Goal: Use online tool/utility: Utilize a website feature to perform a specific function

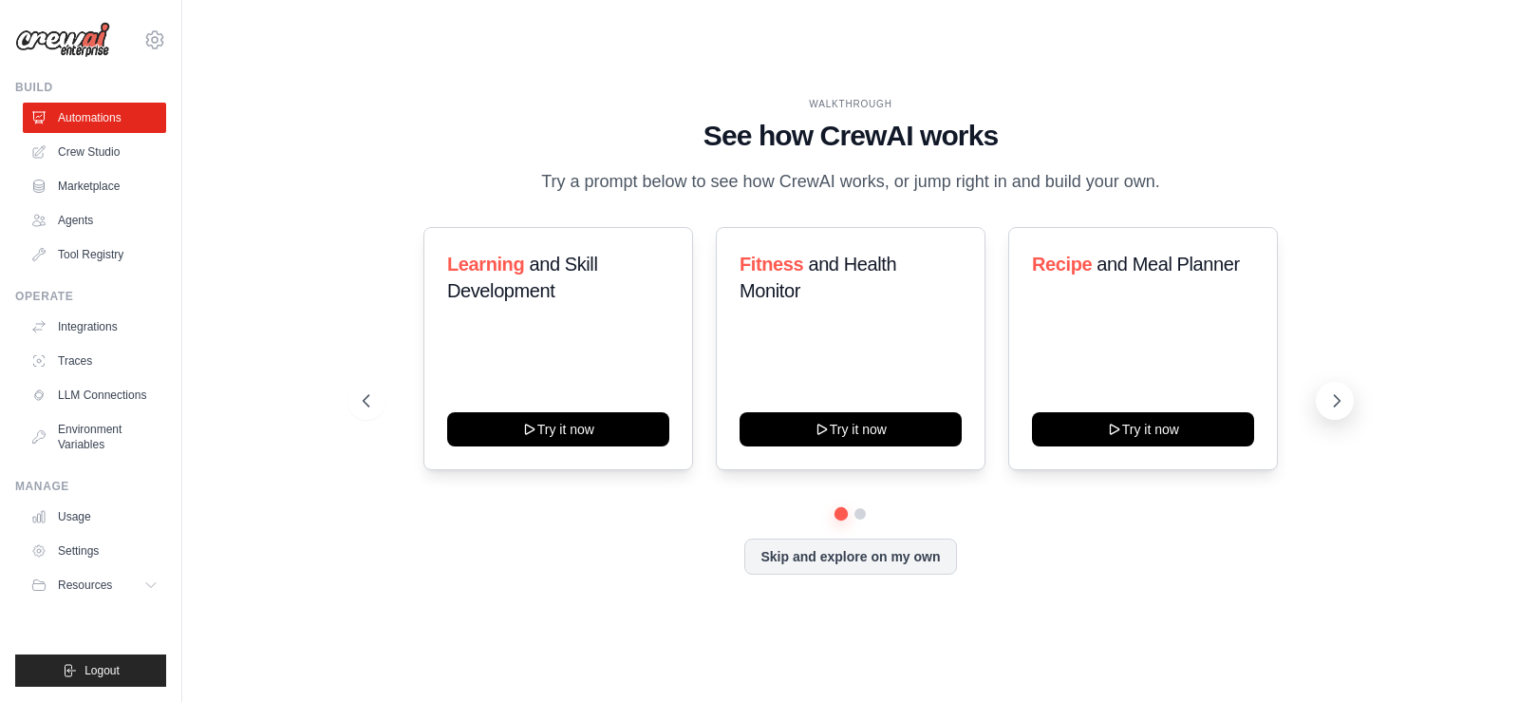
click at [1340, 408] on icon at bounding box center [1336, 400] width 19 height 19
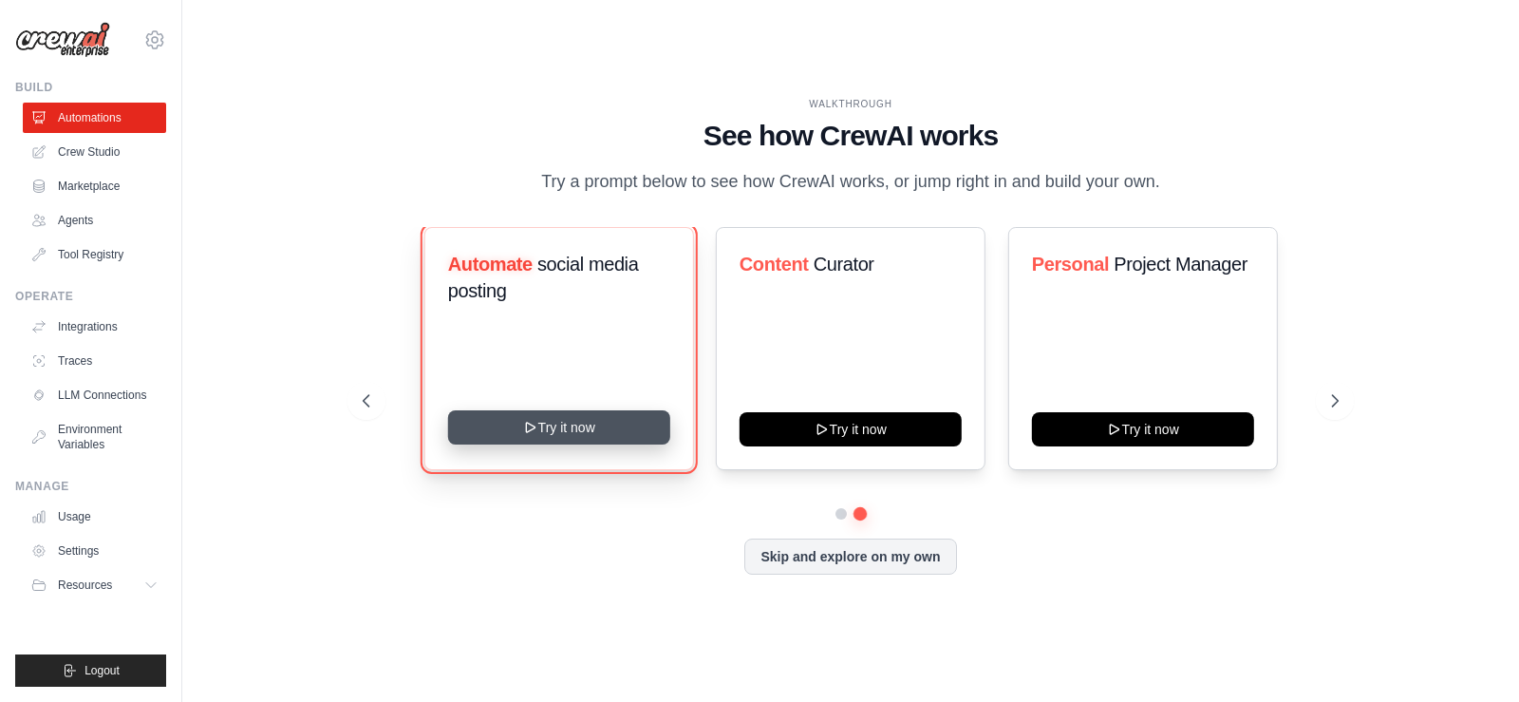
click at [621, 433] on button "Try it now" at bounding box center [558, 427] width 222 height 34
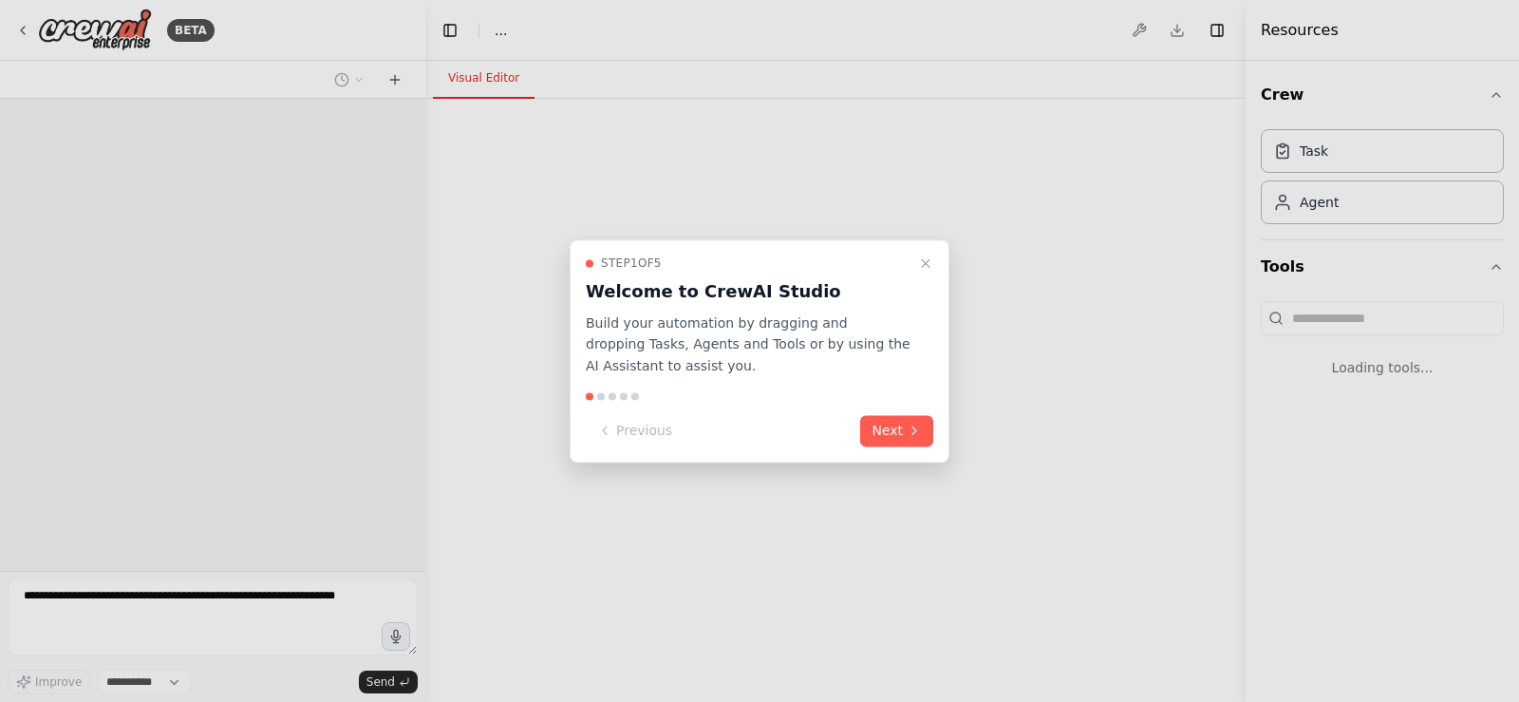
select select "****"
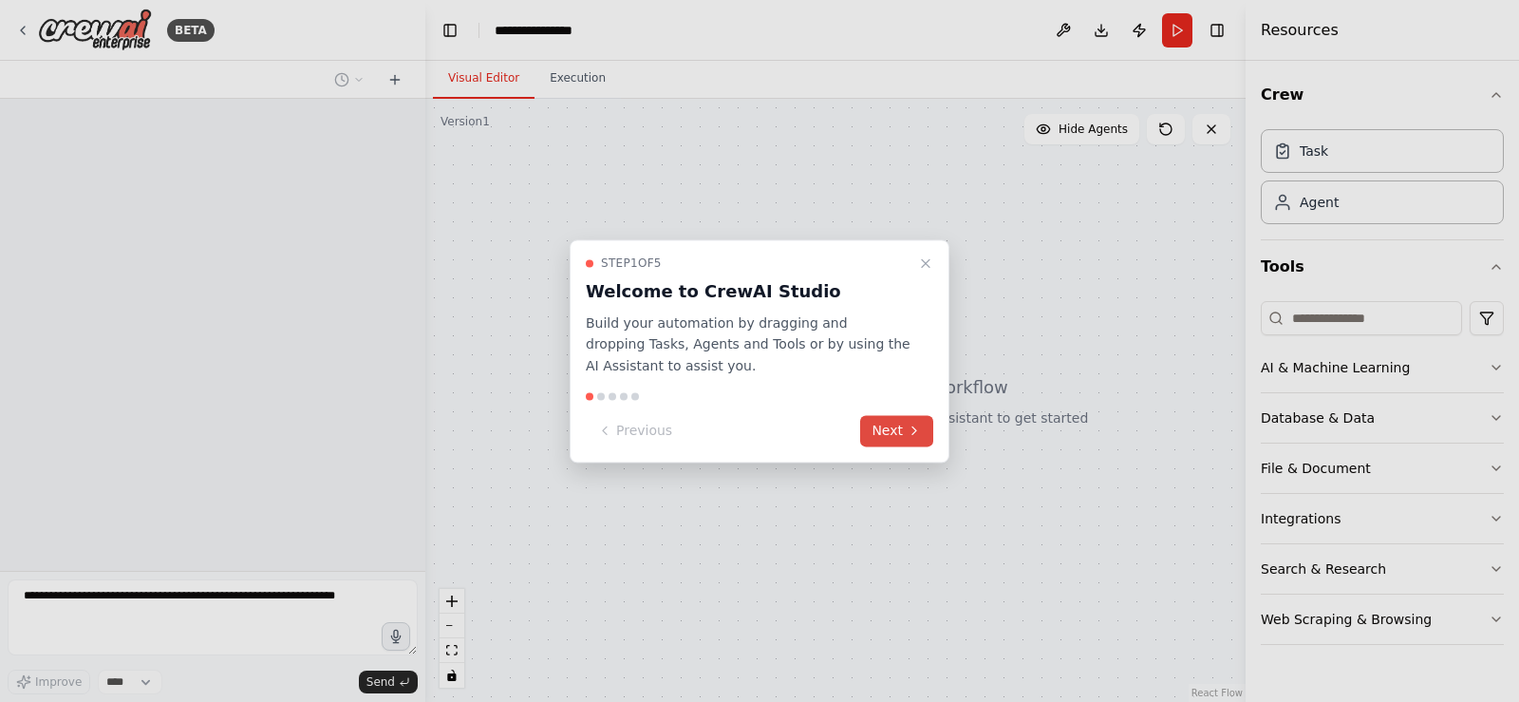
click at [897, 434] on button "Next" at bounding box center [896, 430] width 73 height 31
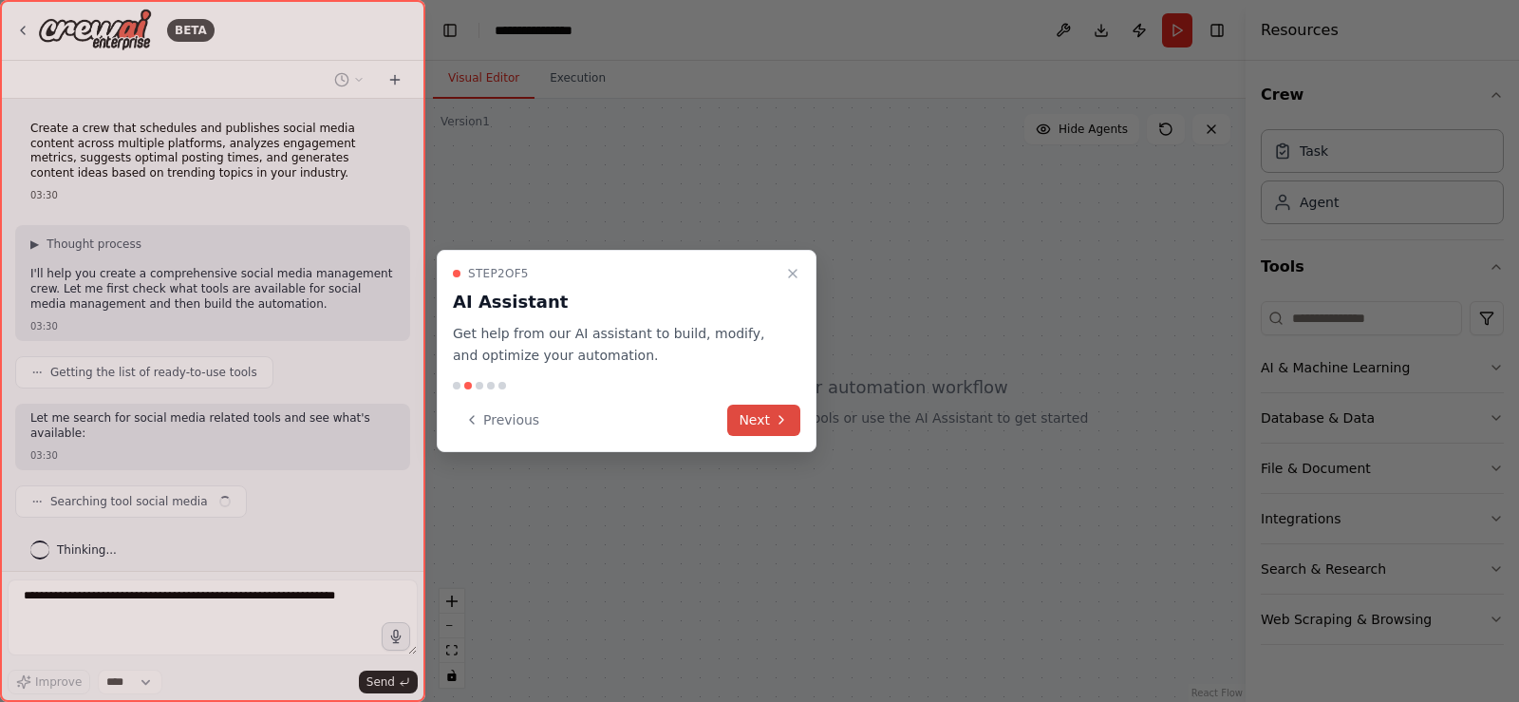
click at [747, 423] on button "Next" at bounding box center [763, 419] width 73 height 31
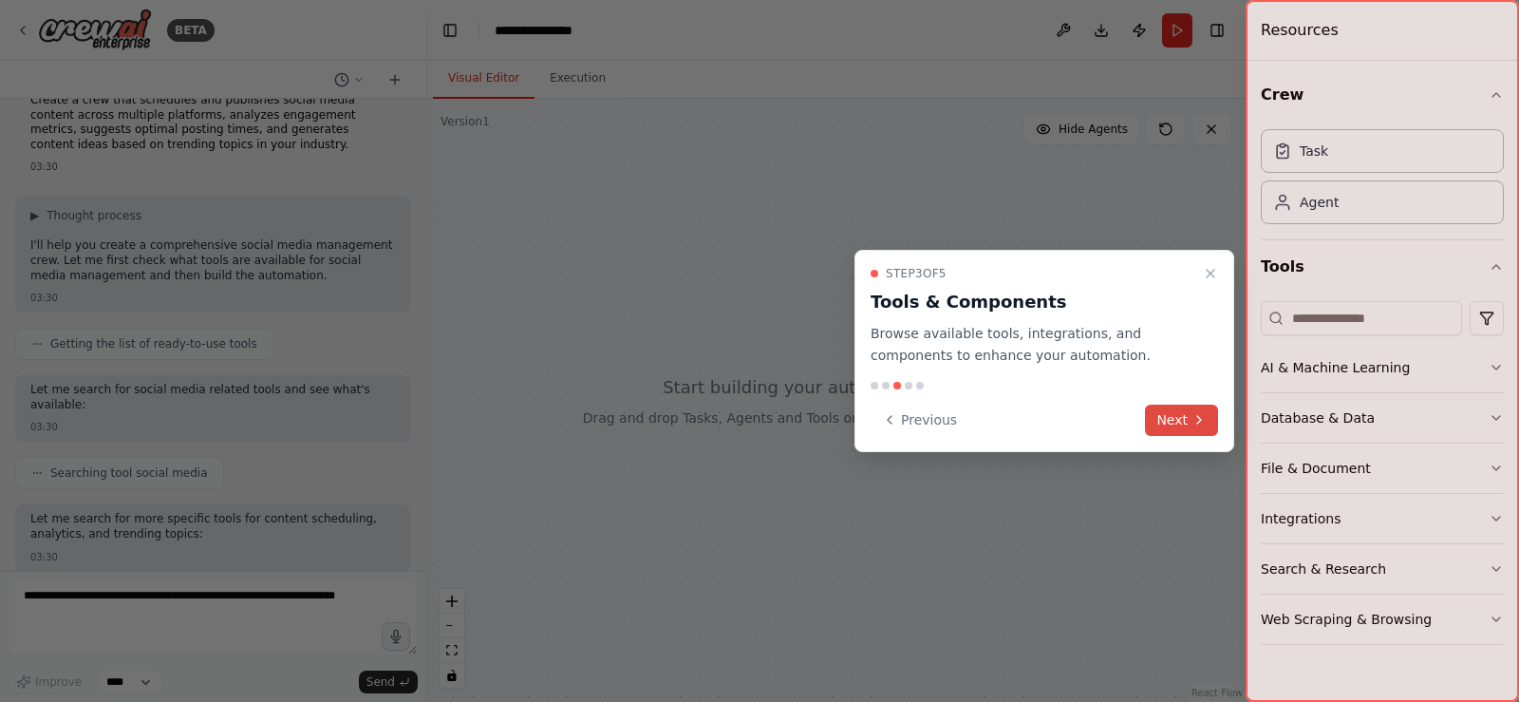
scroll to position [125, 0]
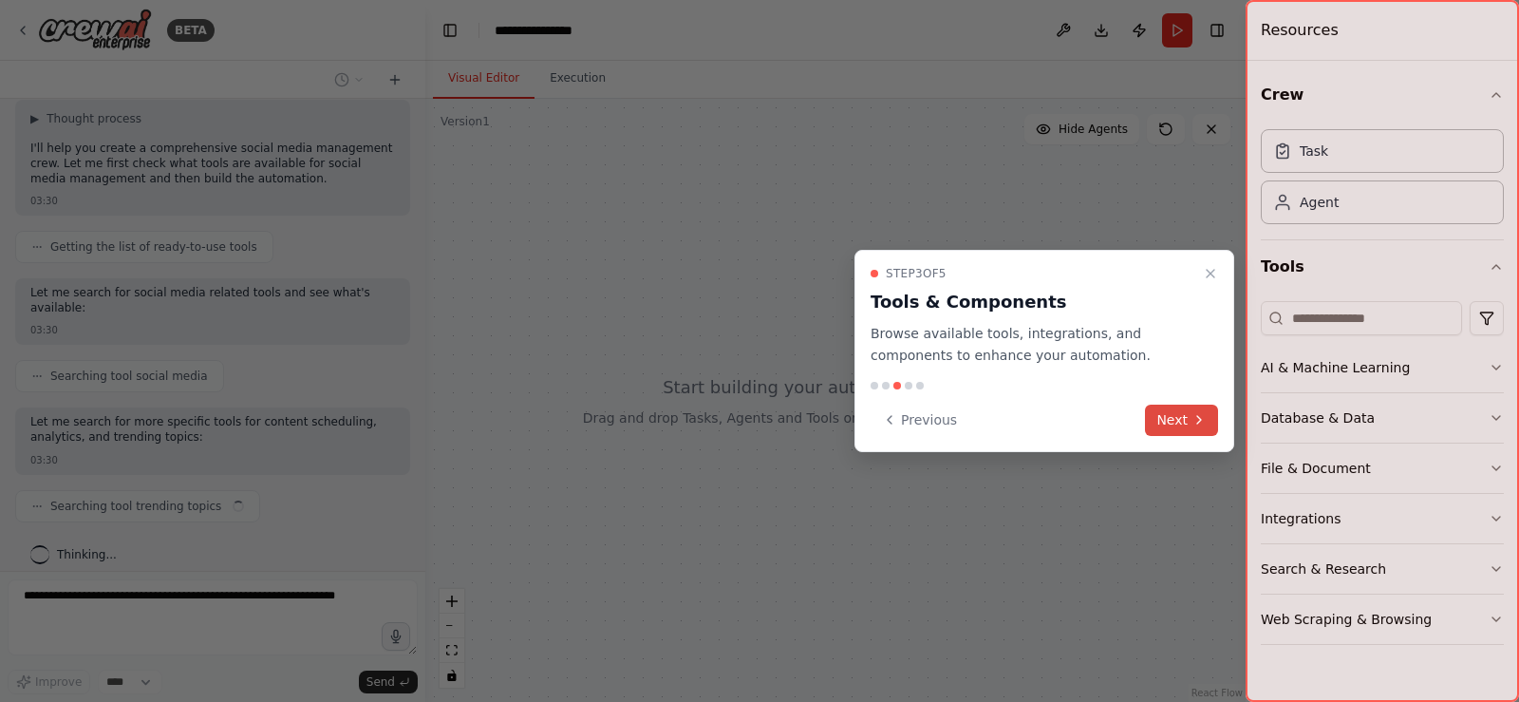
click at [1186, 429] on button "Next" at bounding box center [1181, 419] width 73 height 31
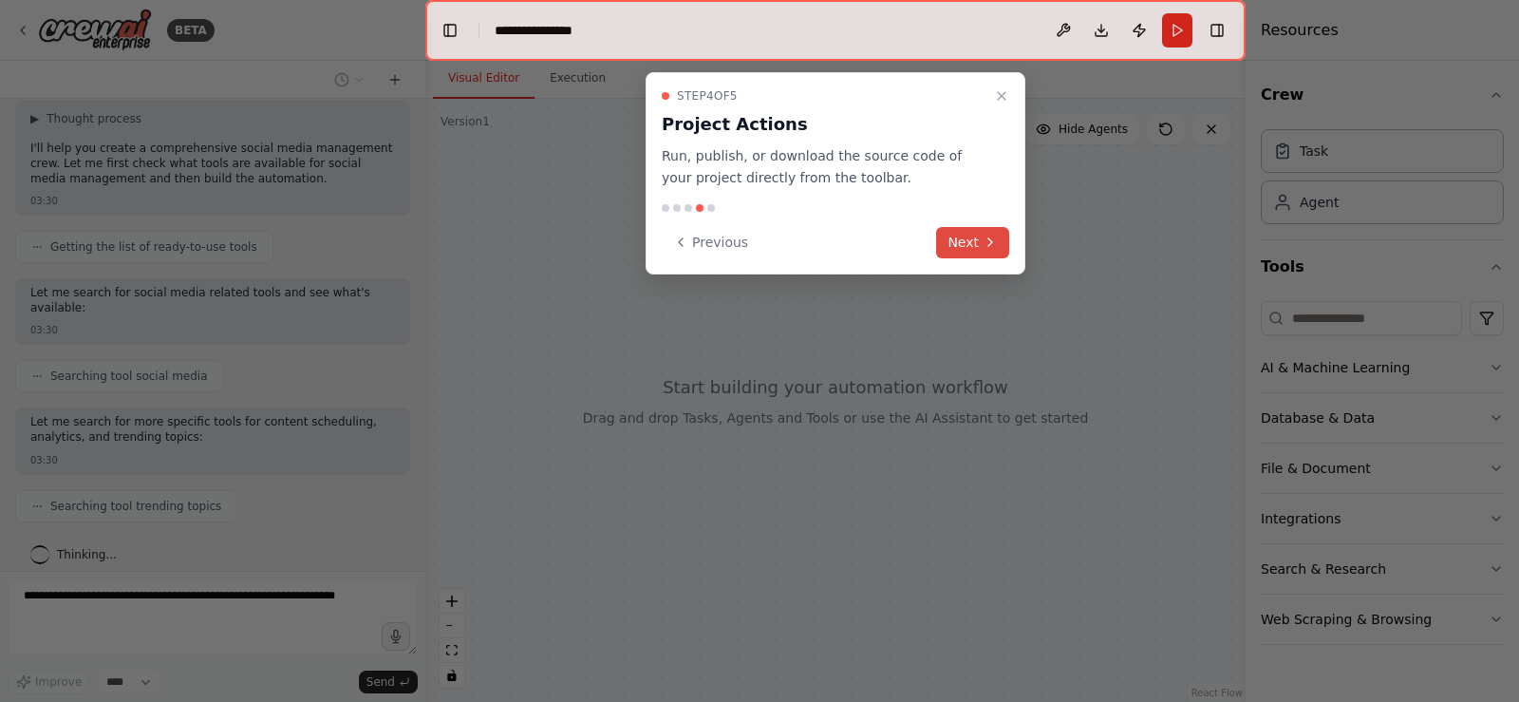
scroll to position [173, 0]
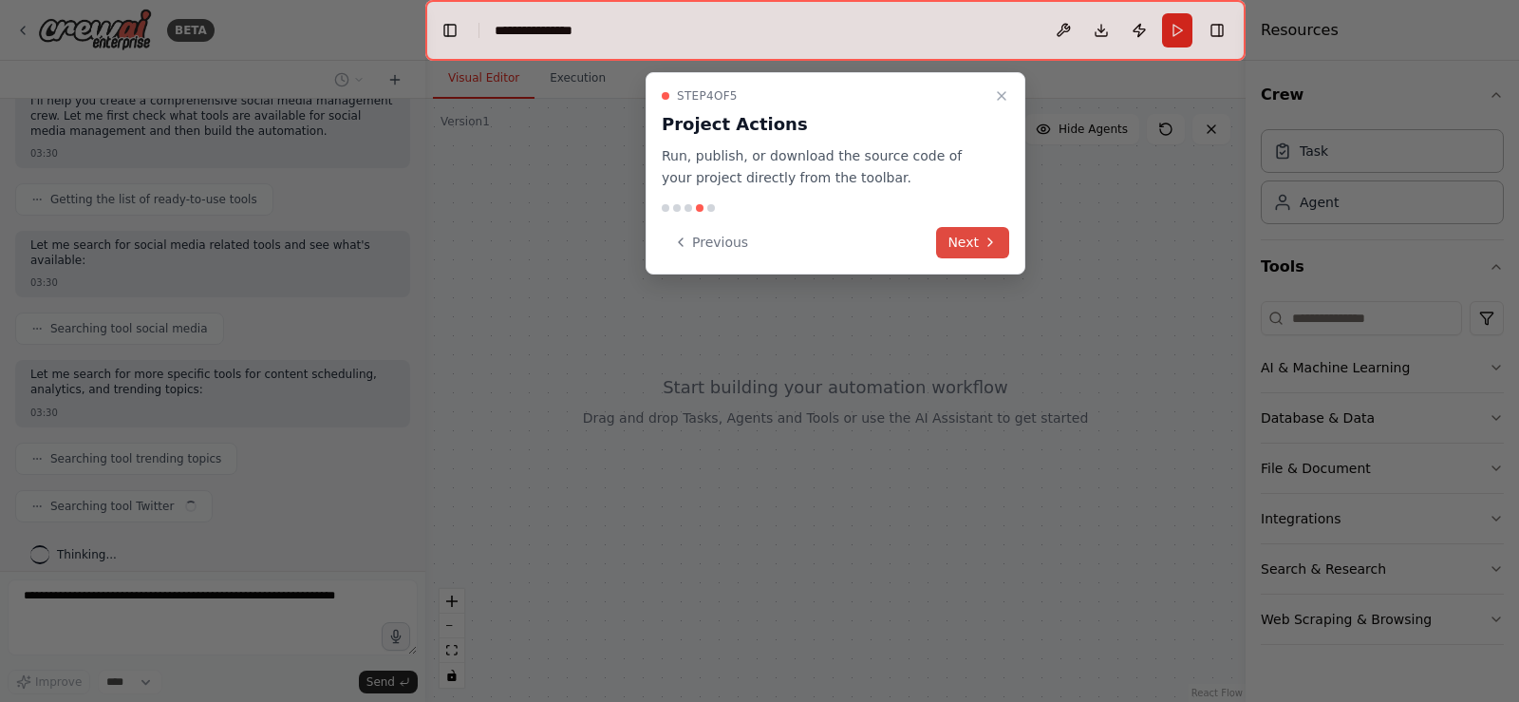
click at [980, 241] on button "Next" at bounding box center [972, 242] width 73 height 31
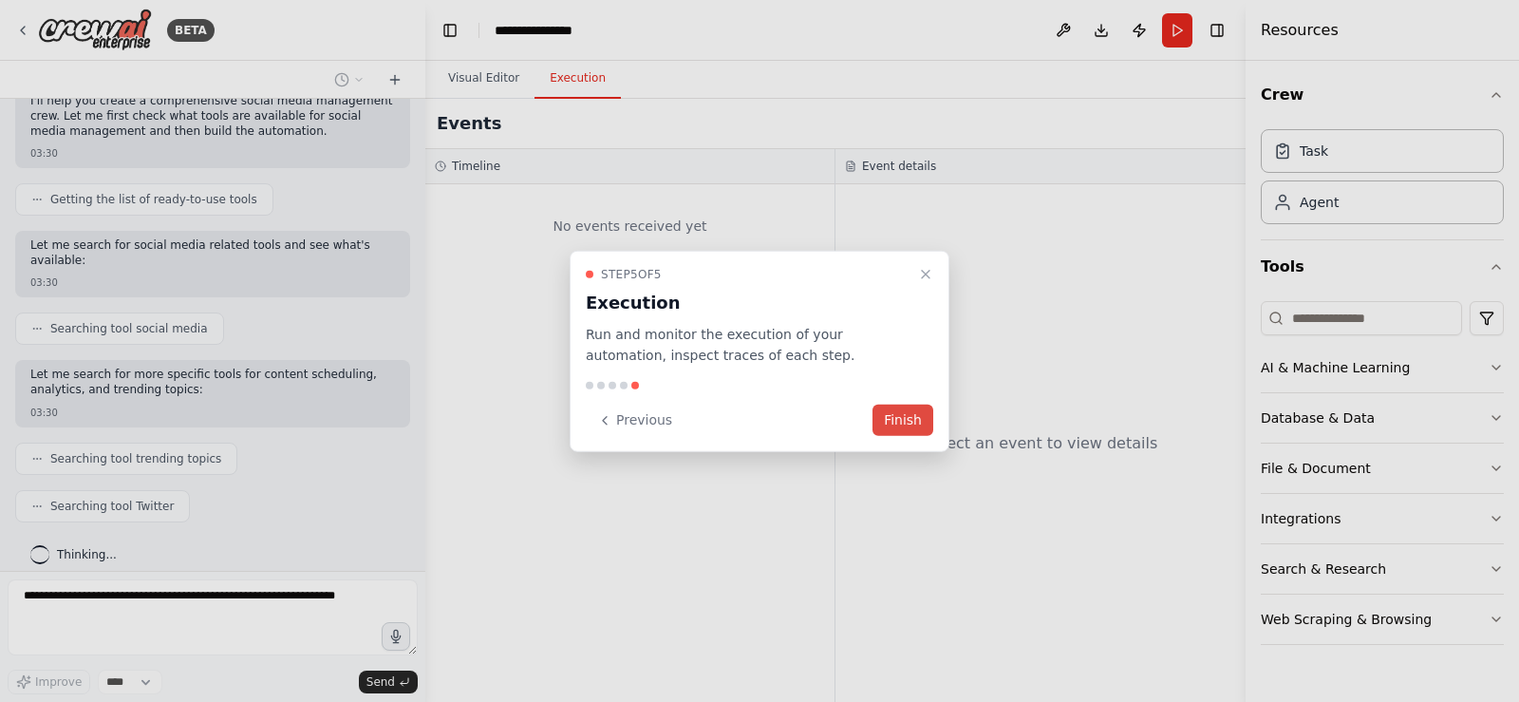
click at [912, 420] on button "Finish" at bounding box center [903, 419] width 61 height 31
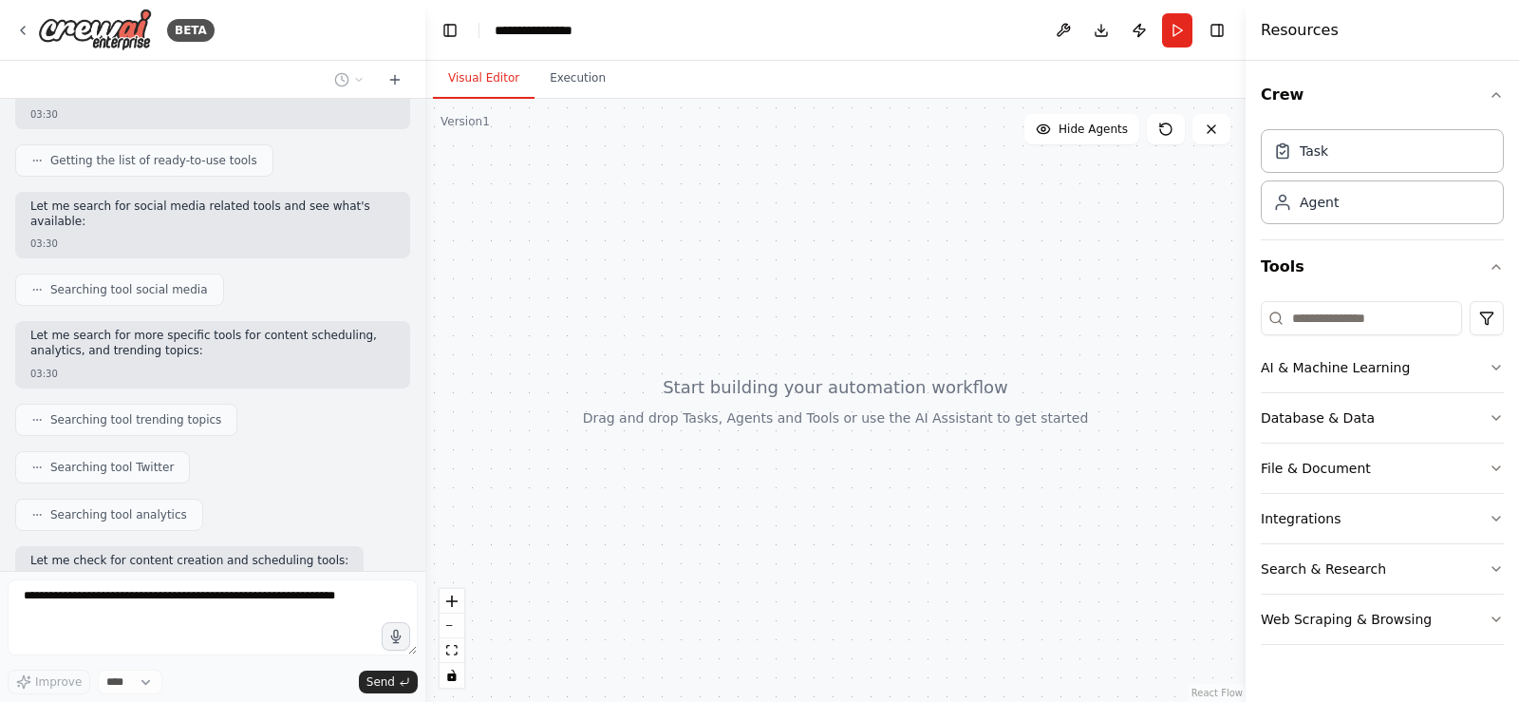
scroll to position [497, 0]
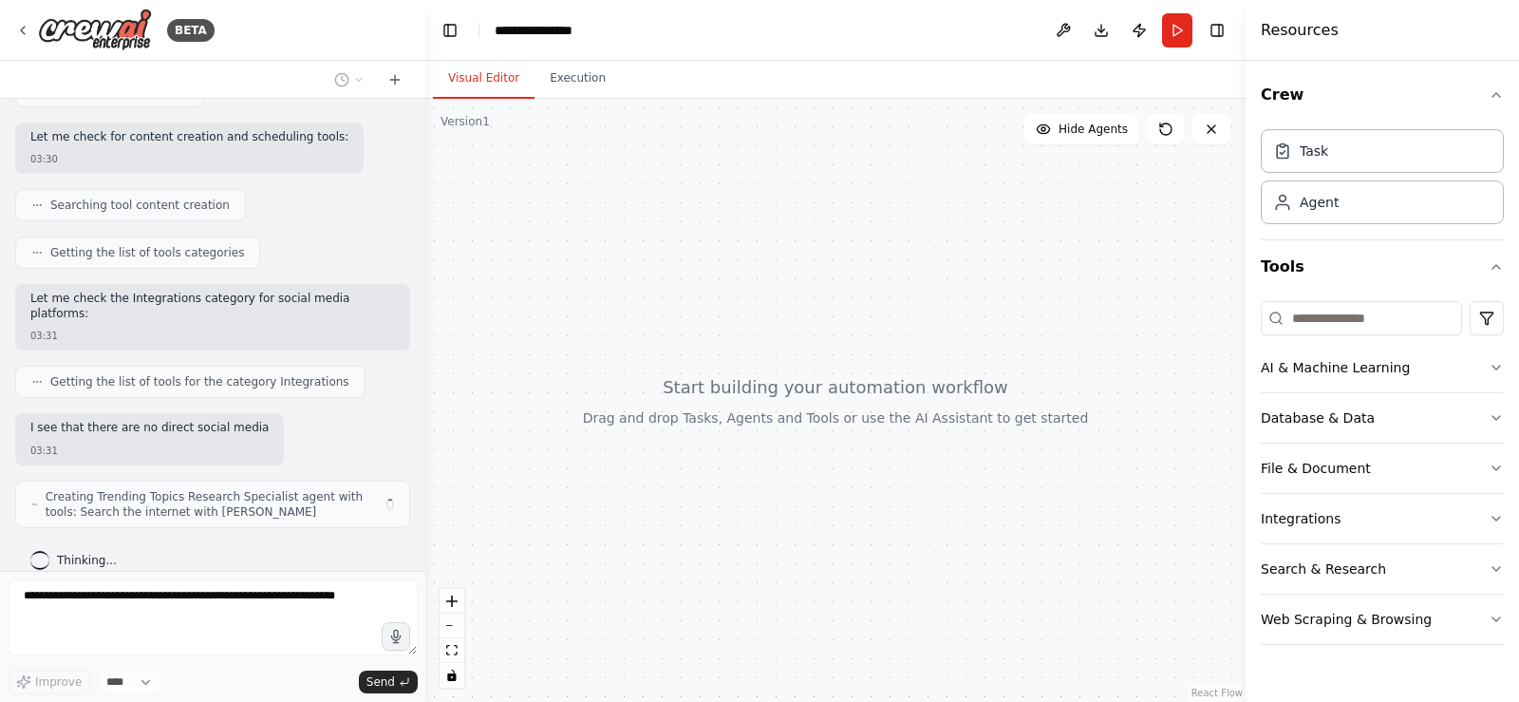
click at [313, 489] on span "Creating Trending Topics Research Specialist agent with tools: Search the inter…" at bounding box center [210, 504] width 329 height 30
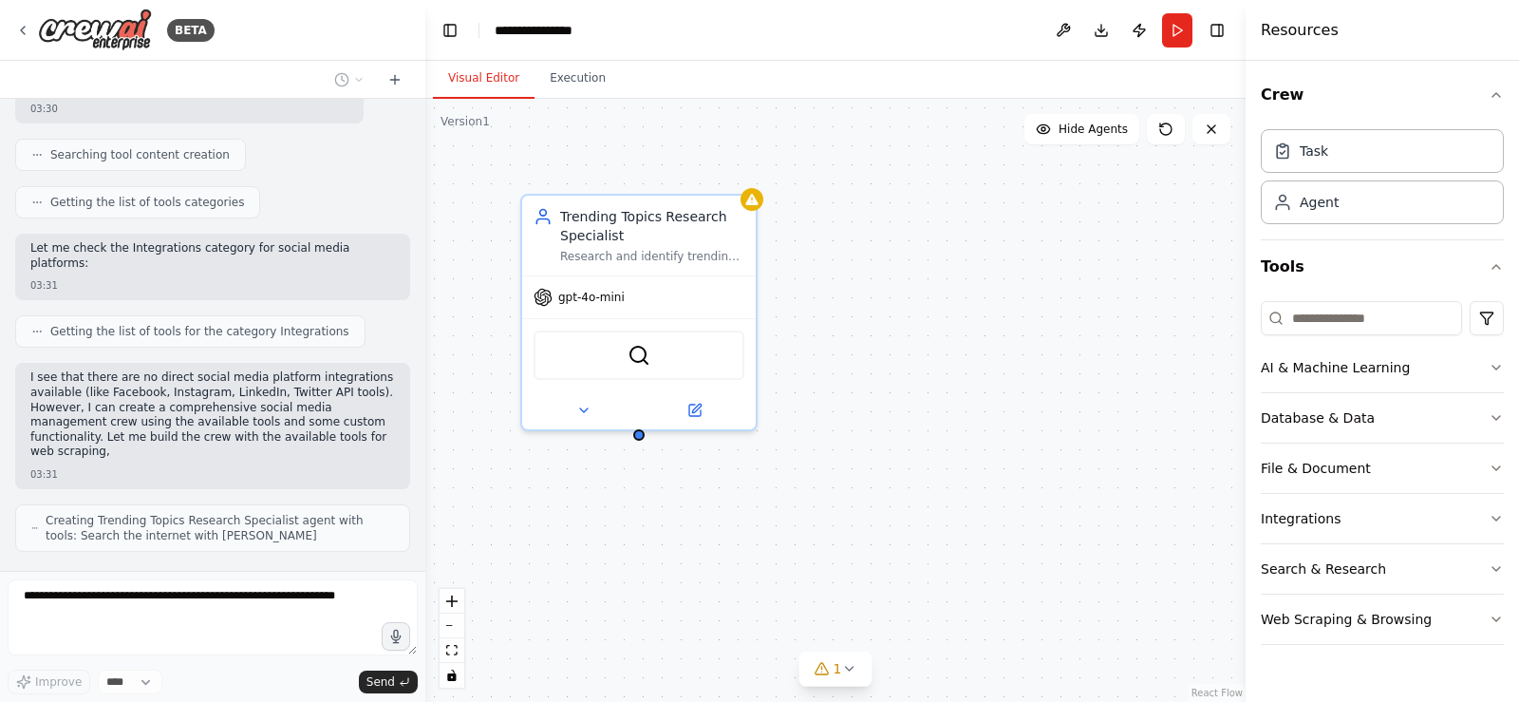
scroll to position [701, 0]
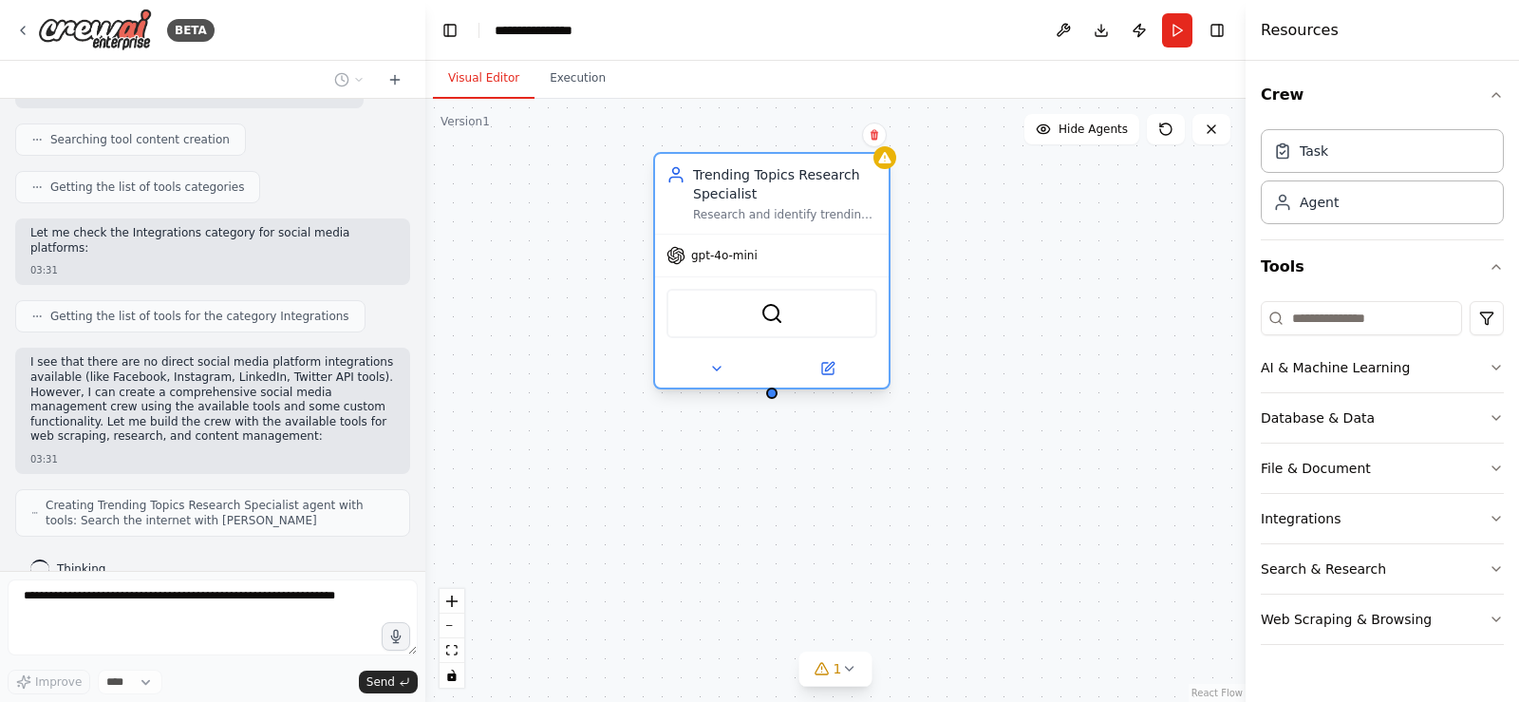
drag, startPoint x: 579, startPoint y: 229, endPoint x: 709, endPoint y: 186, distance: 136.9
click at [709, 186] on div "Trending Topics Research Specialist" at bounding box center [785, 184] width 184 height 38
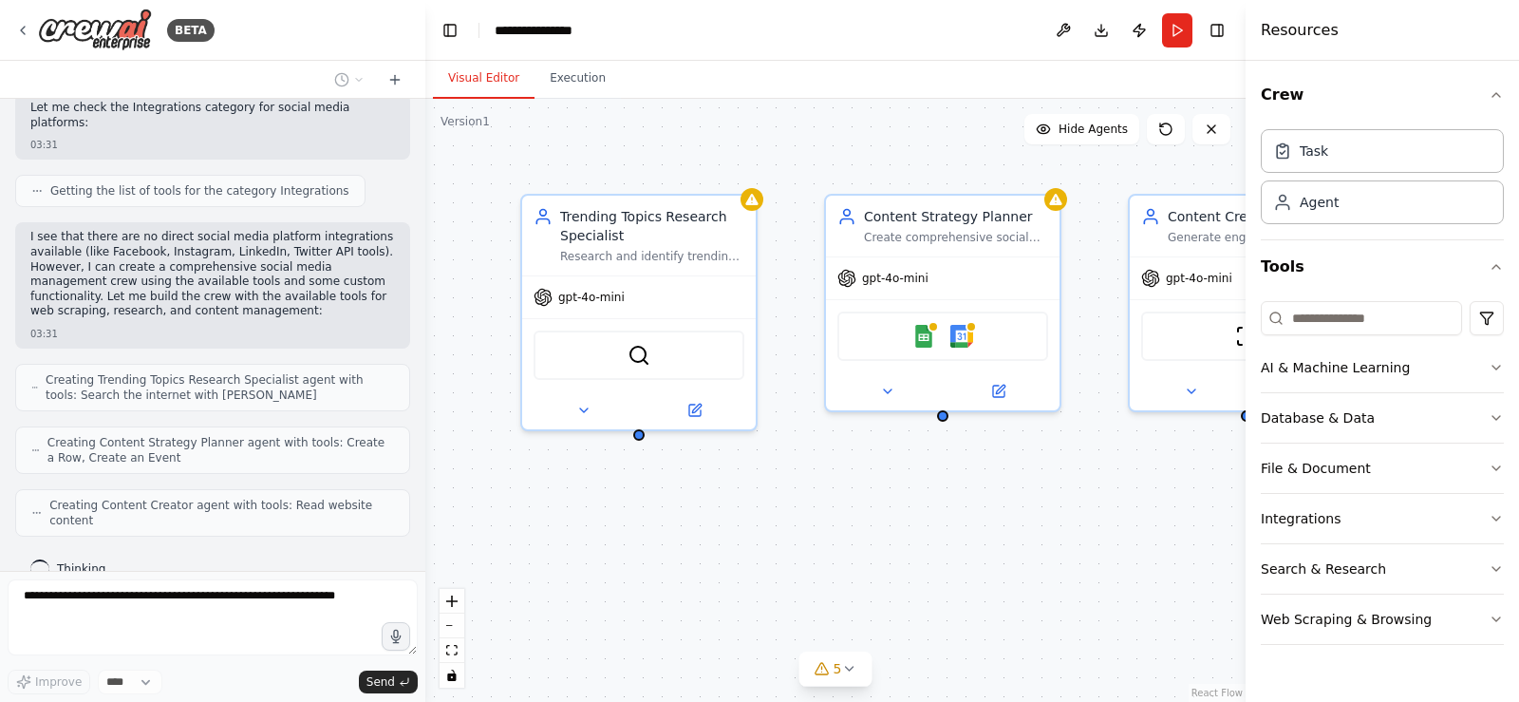
scroll to position [811, 0]
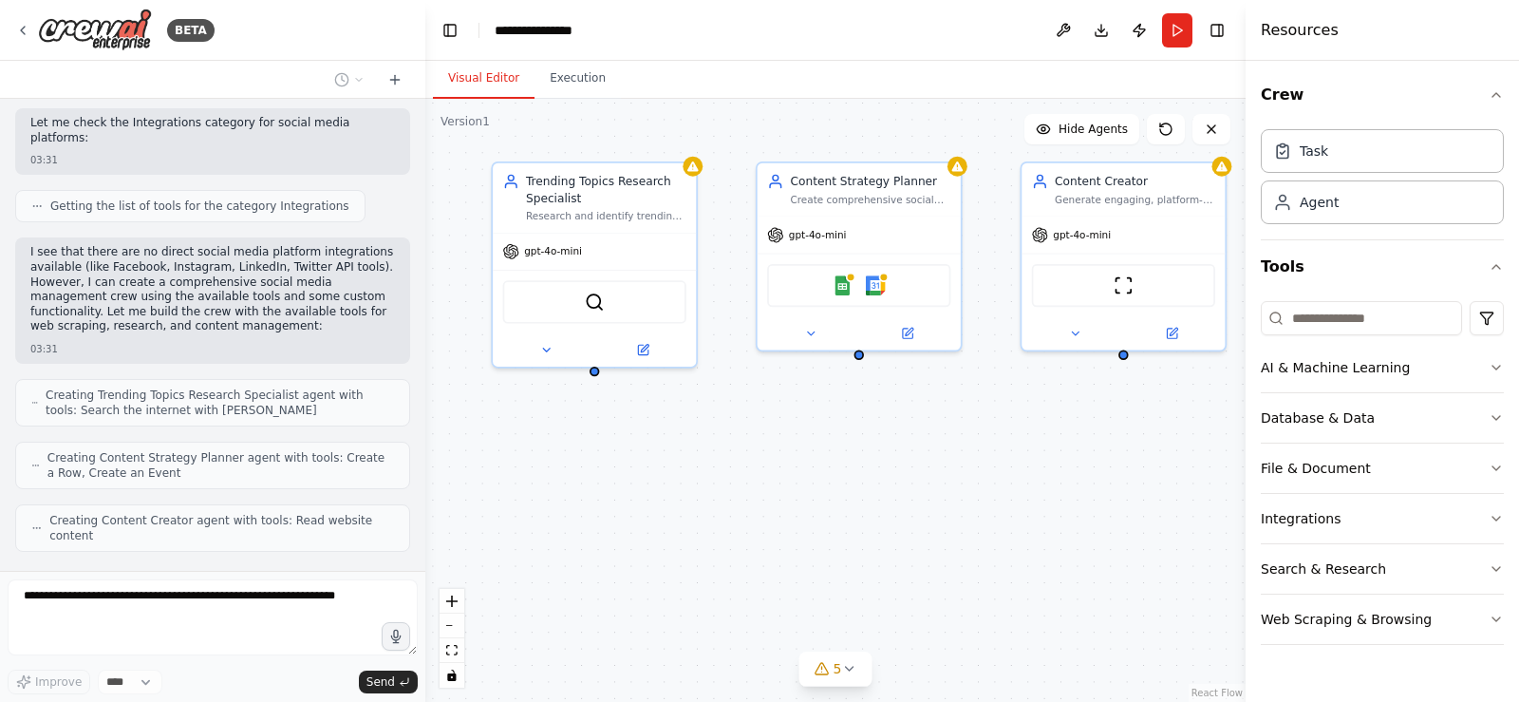
drag, startPoint x: 873, startPoint y: 562, endPoint x: 819, endPoint y: 485, distance: 93.5
click at [819, 485] on div "Trending Topics Research Specialist Research and identify trending topics, hash…" at bounding box center [835, 400] width 820 height 603
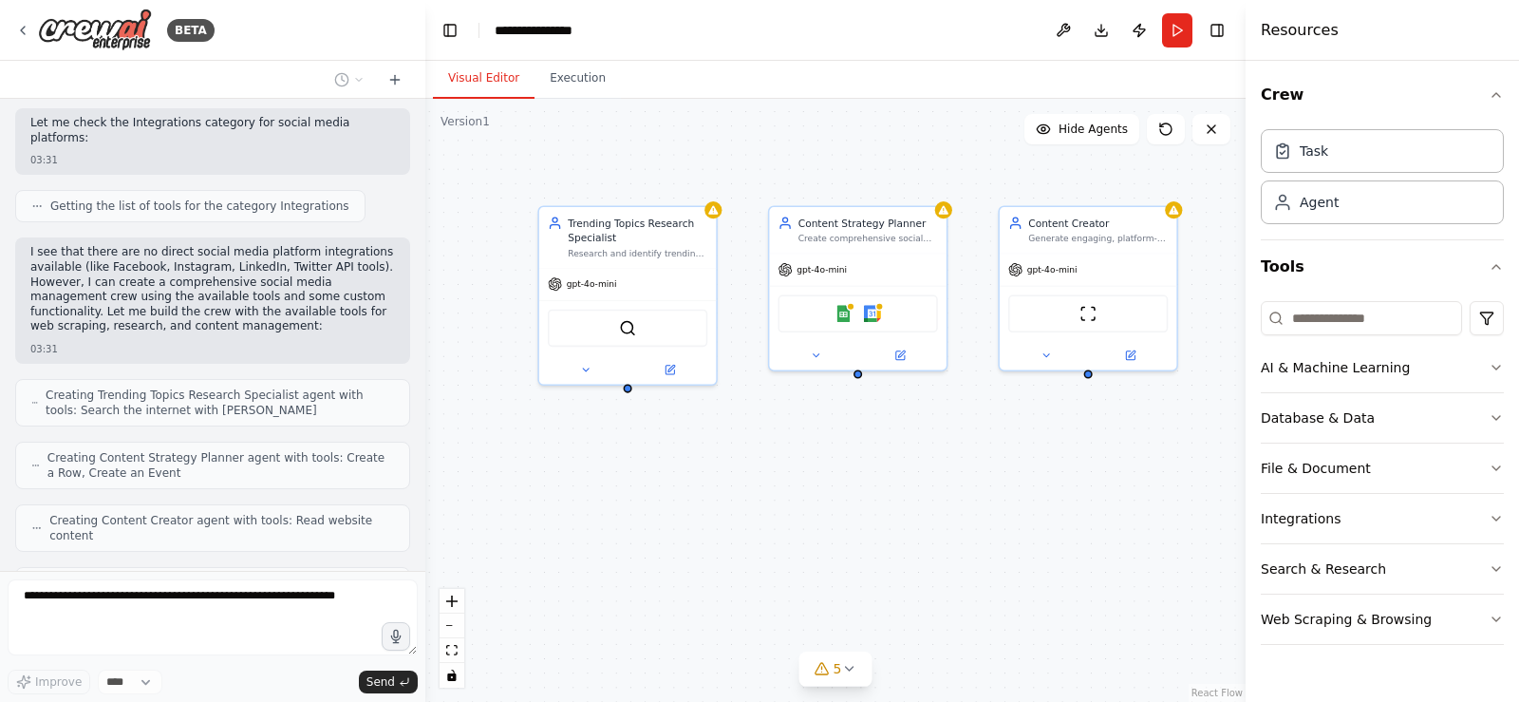
scroll to position [874, 0]
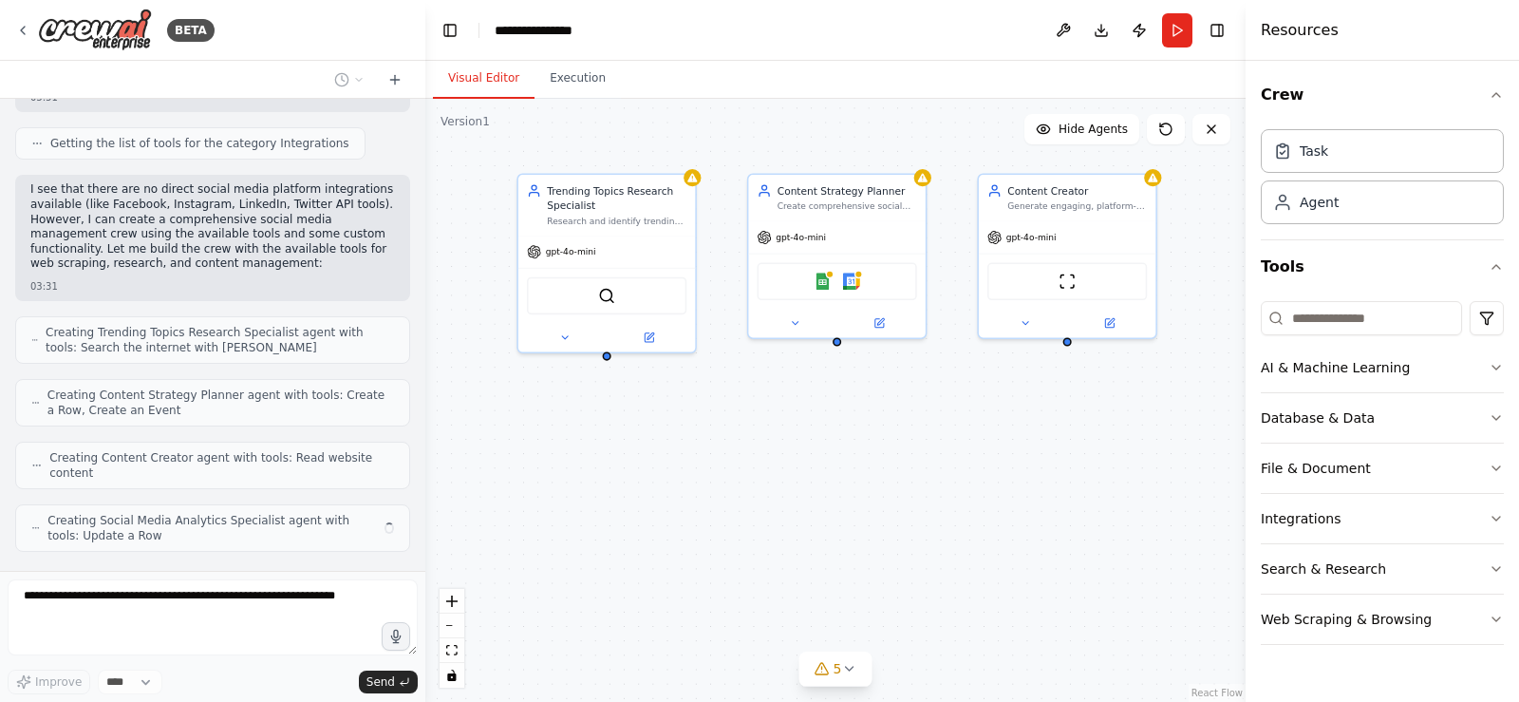
drag, startPoint x: 916, startPoint y: 558, endPoint x: 895, endPoint y: 526, distance: 38.5
click at [895, 526] on div "Trending Topics Research Specialist Research and identify trending topics, hash…" at bounding box center [835, 400] width 820 height 603
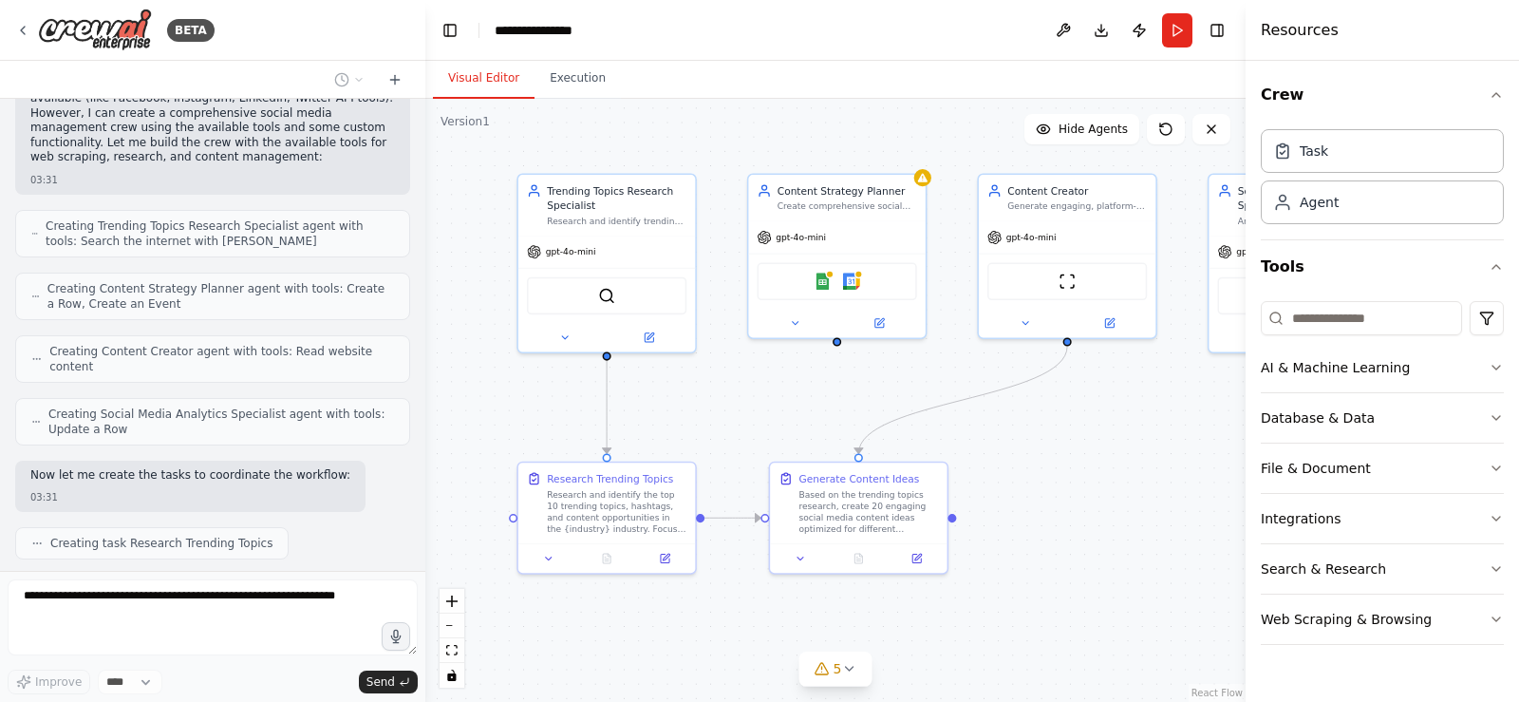
scroll to position [1035, 0]
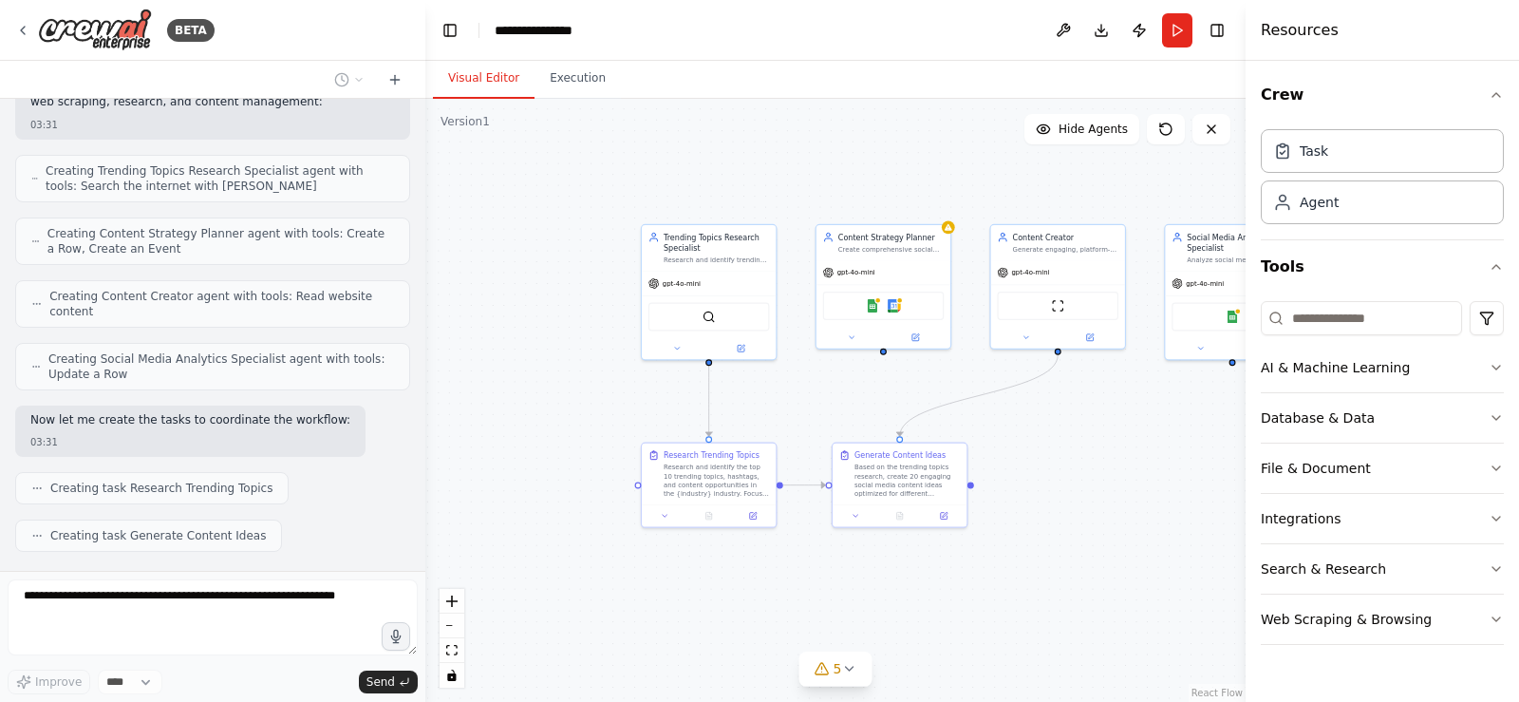
drag, startPoint x: 1111, startPoint y: 547, endPoint x: 1132, endPoint y: 538, distance: 22.6
click at [1116, 529] on div ".deletable-edge-delete-btn { width: 20px; height: 20px; border: 0px solid #ffff…" at bounding box center [835, 400] width 820 height 603
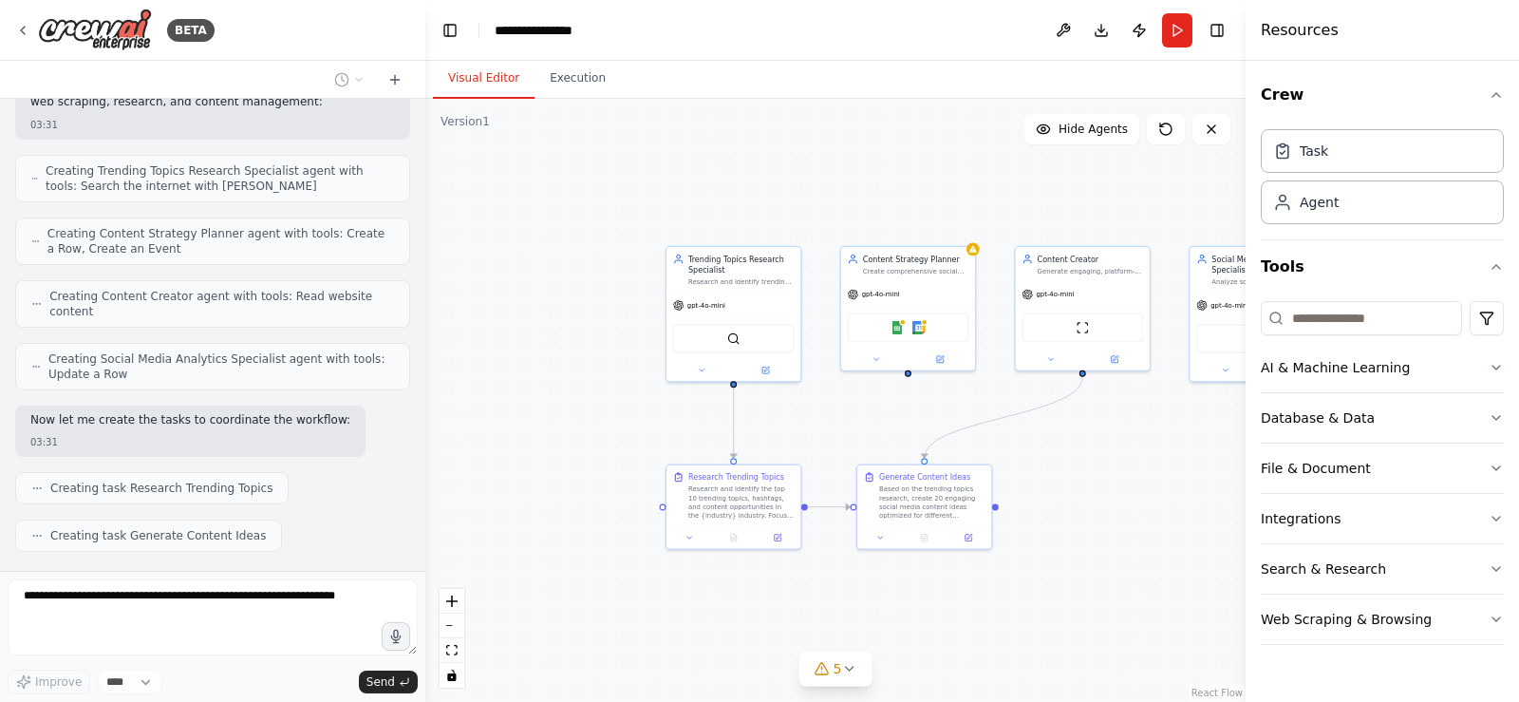
scroll to position [1082, 0]
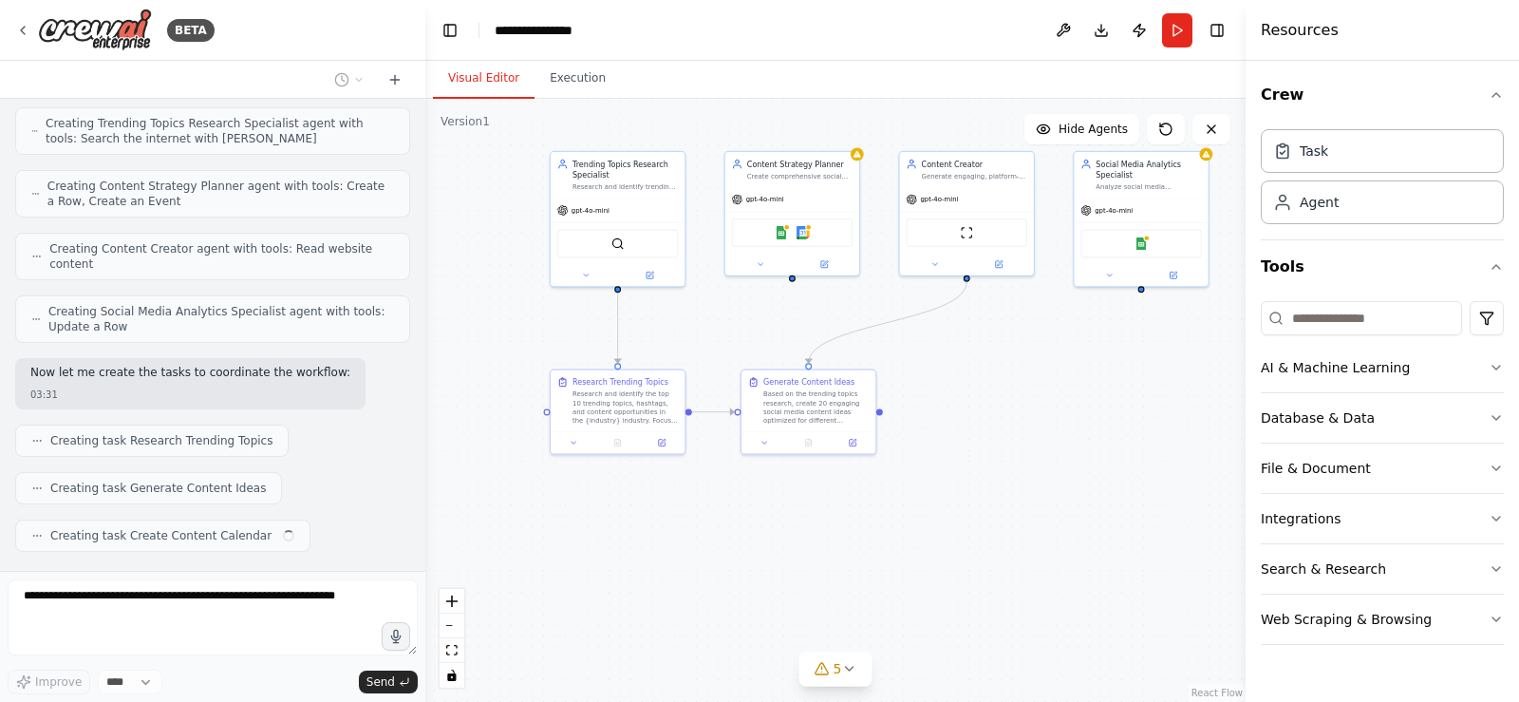
click at [1019, 444] on div ".deletable-edge-delete-btn { width: 20px; height: 20px; border: 0px solid #ffff…" at bounding box center [835, 400] width 820 height 603
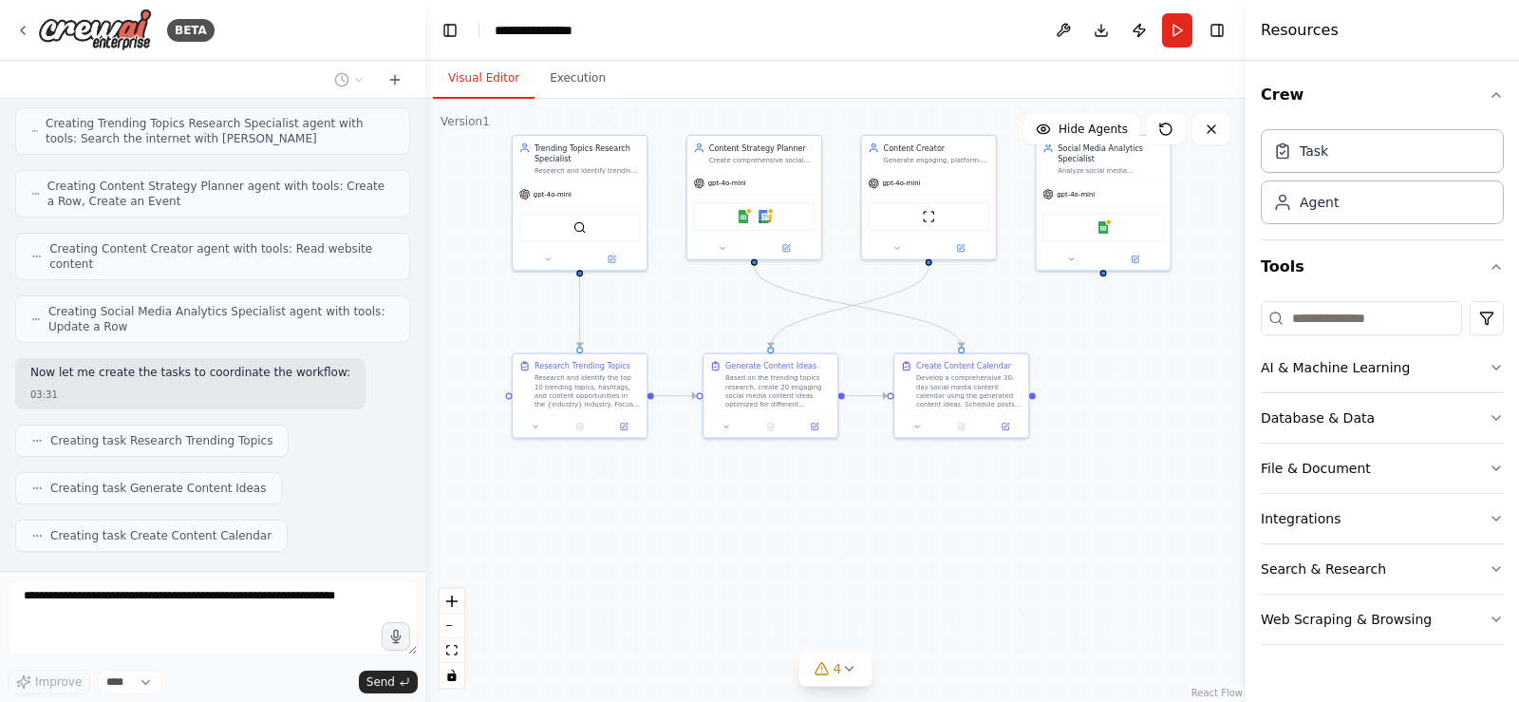
drag, startPoint x: 1156, startPoint y: 554, endPoint x: 1121, endPoint y: 540, distance: 36.7
click at [1121, 540] on div ".deletable-edge-delete-btn { width: 20px; height: 20px; border: 0px solid #ffff…" at bounding box center [835, 400] width 820 height 603
click at [1142, 26] on button "Publish" at bounding box center [1139, 30] width 30 height 34
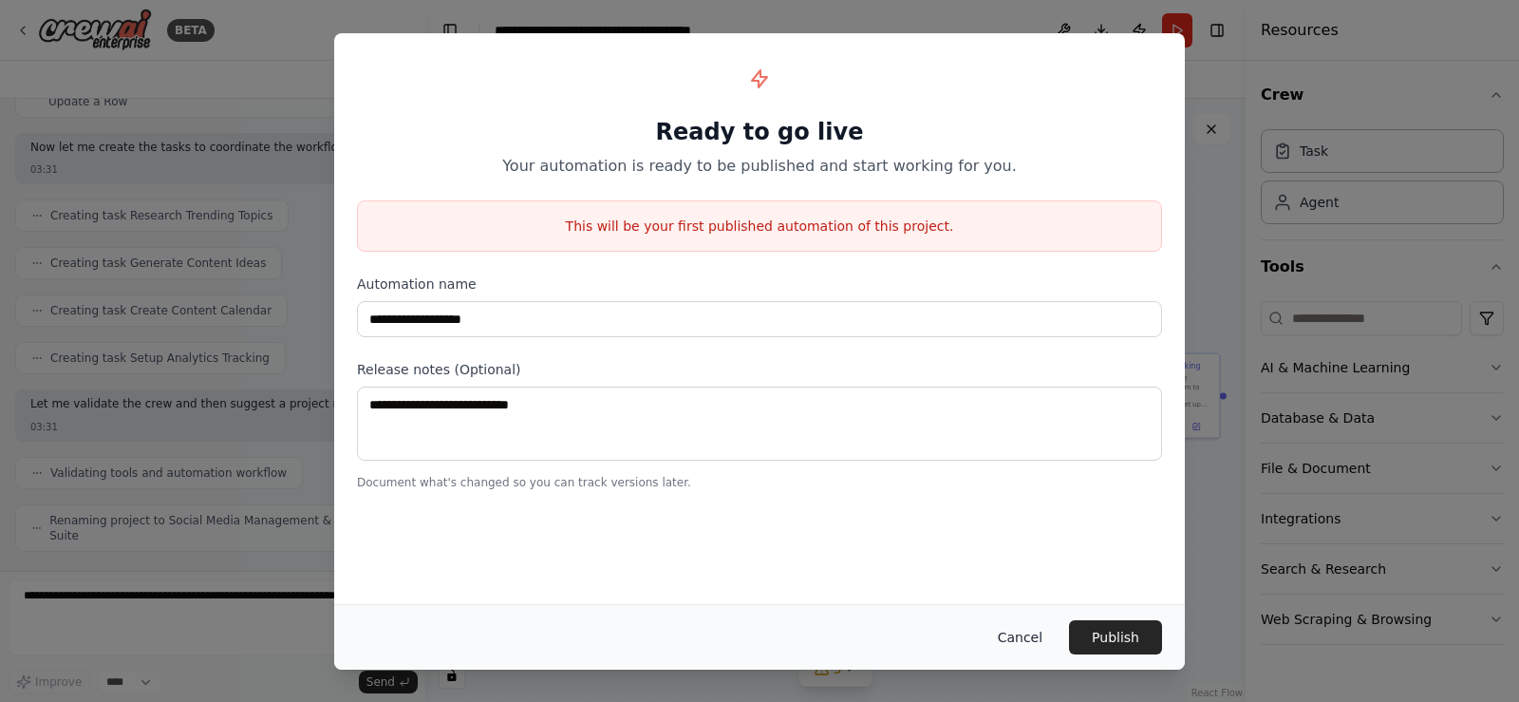
scroll to position [1292, 0]
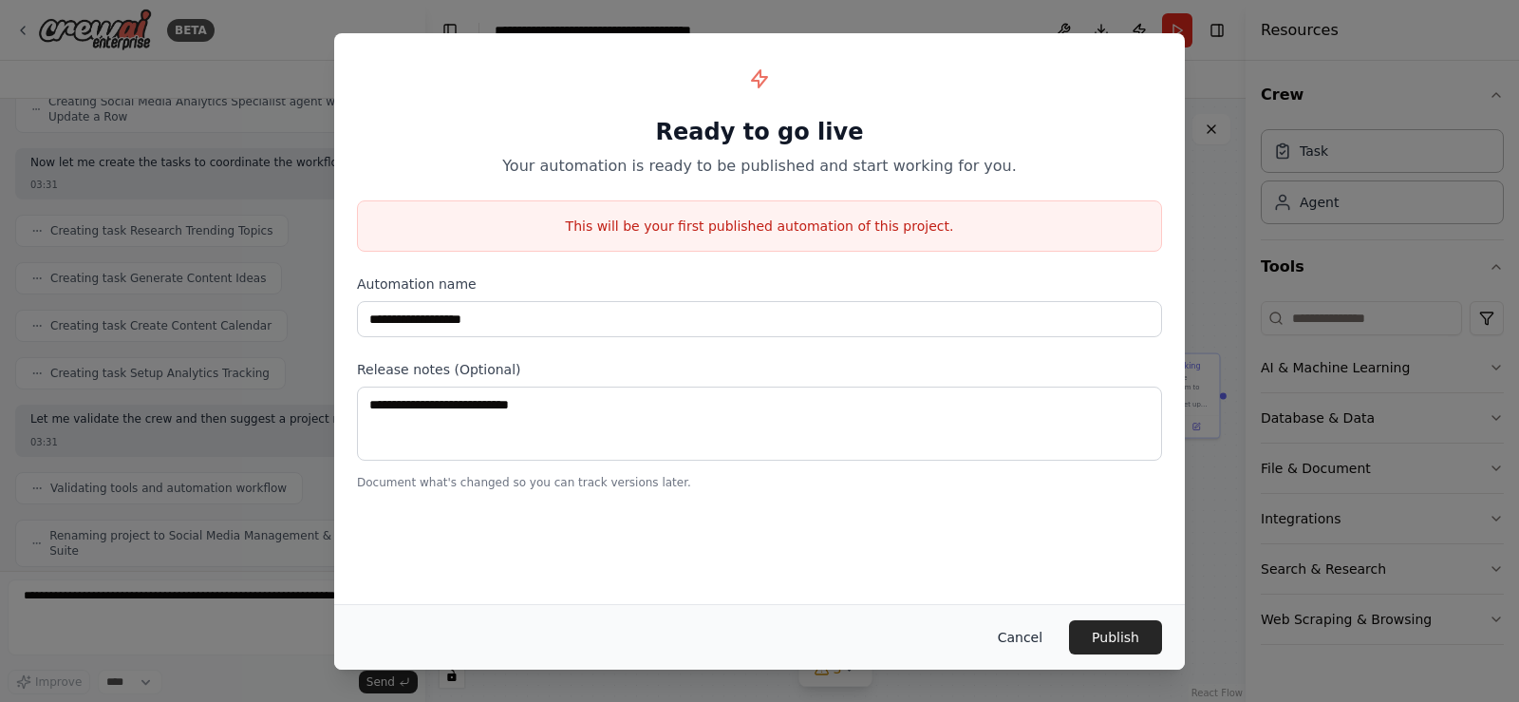
click at [1034, 637] on button "Cancel" at bounding box center [1020, 637] width 75 height 34
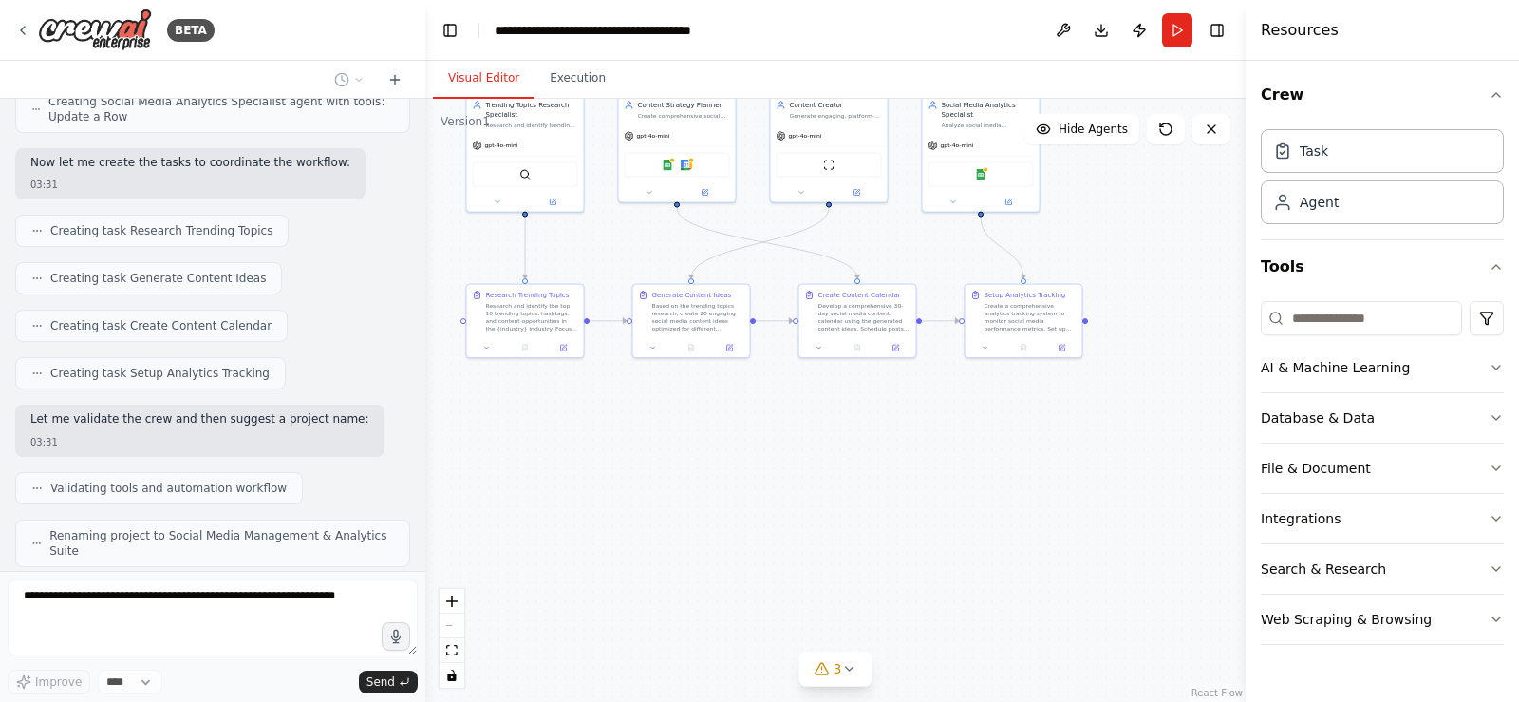
drag, startPoint x: 1131, startPoint y: 634, endPoint x: 1019, endPoint y: 536, distance: 149.3
click at [1019, 536] on div ".deletable-edge-delete-btn { width: 20px; height: 20px; border: 0px solid #ffff…" at bounding box center [835, 400] width 820 height 603
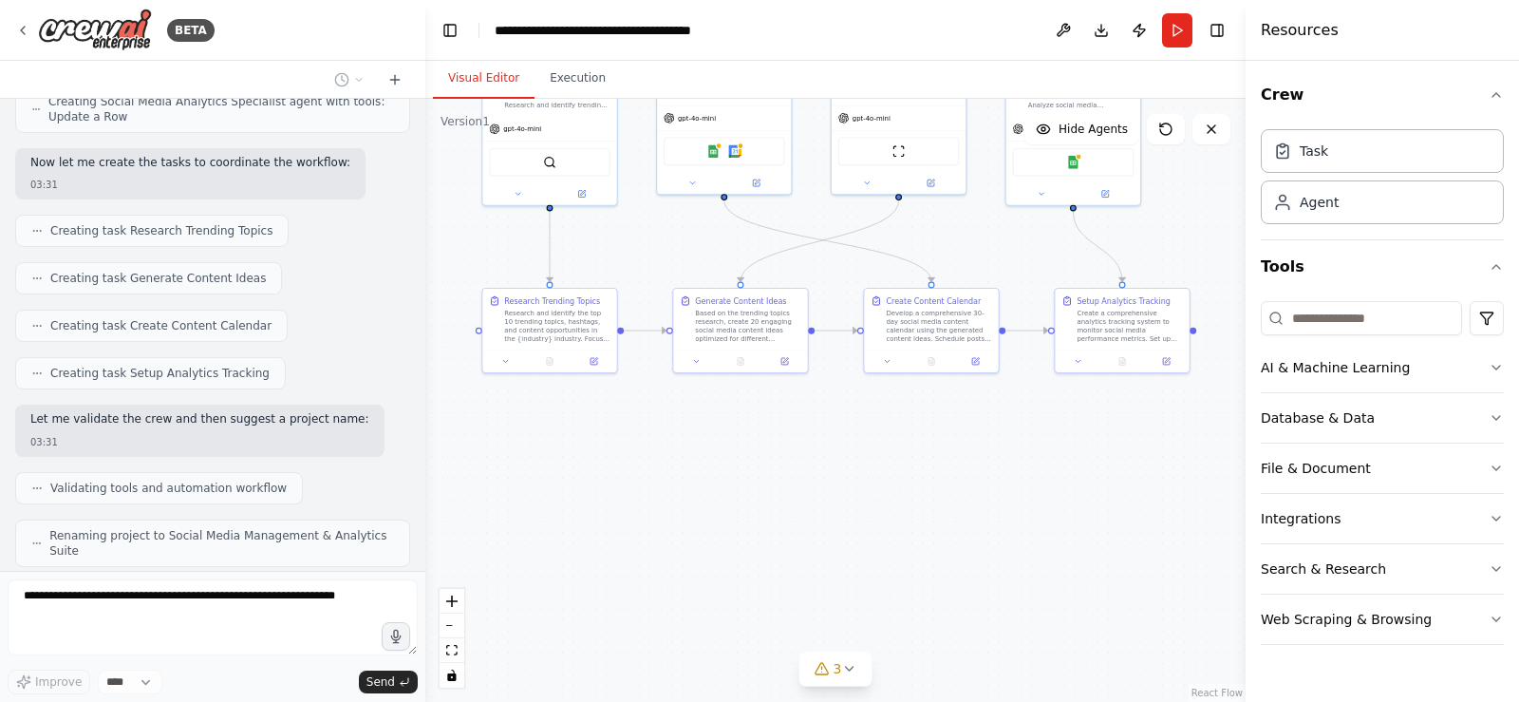
drag, startPoint x: 828, startPoint y: 572, endPoint x: 925, endPoint y: 613, distance: 105.5
click at [925, 613] on div ".deletable-edge-delete-btn { width: 20px; height: 20px; border: 0px solid #ffff…" at bounding box center [835, 400] width 820 height 603
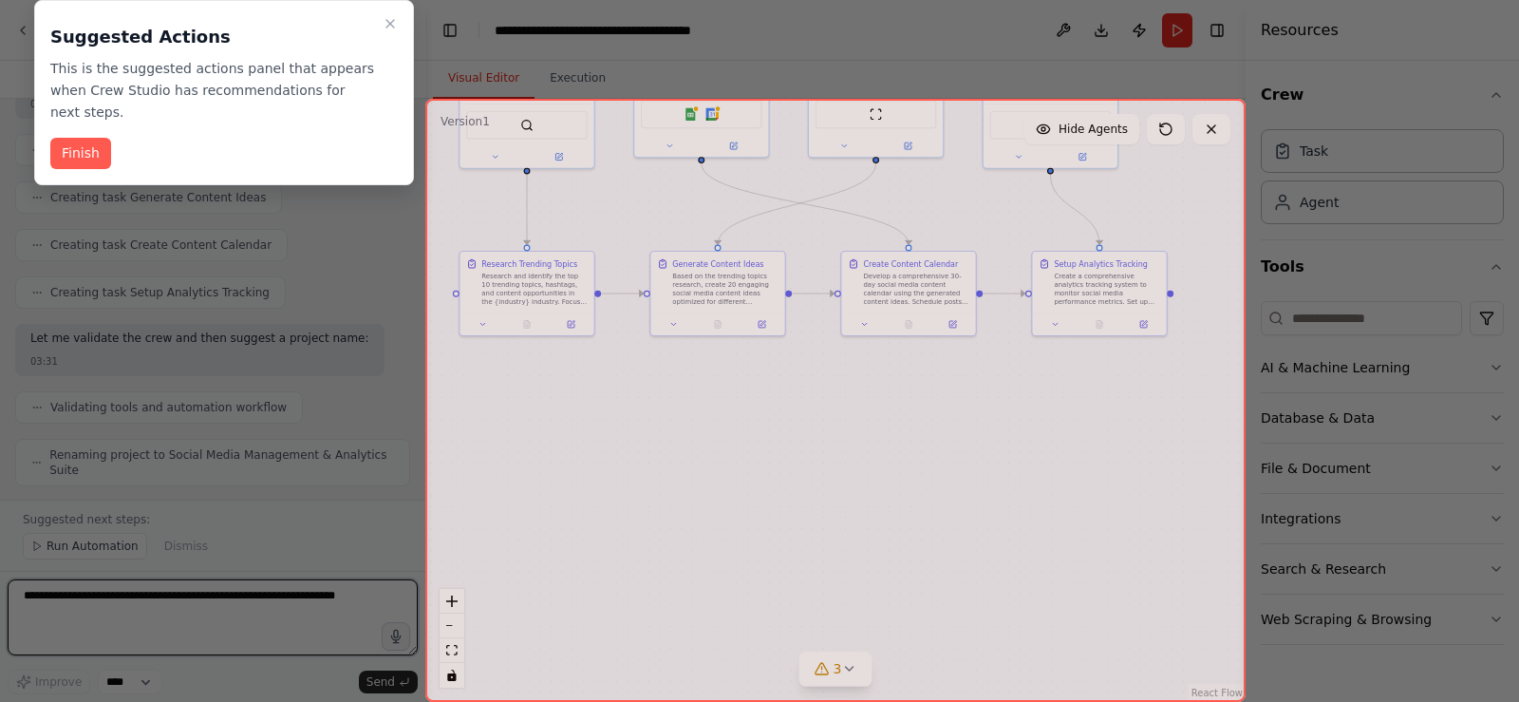
drag, startPoint x: 989, startPoint y: 610, endPoint x: 968, endPoint y: 575, distance: 40.6
click at [968, 575] on div "BETA Create a crew that schedules and publishes social media content across mul…" at bounding box center [759, 351] width 1519 height 702
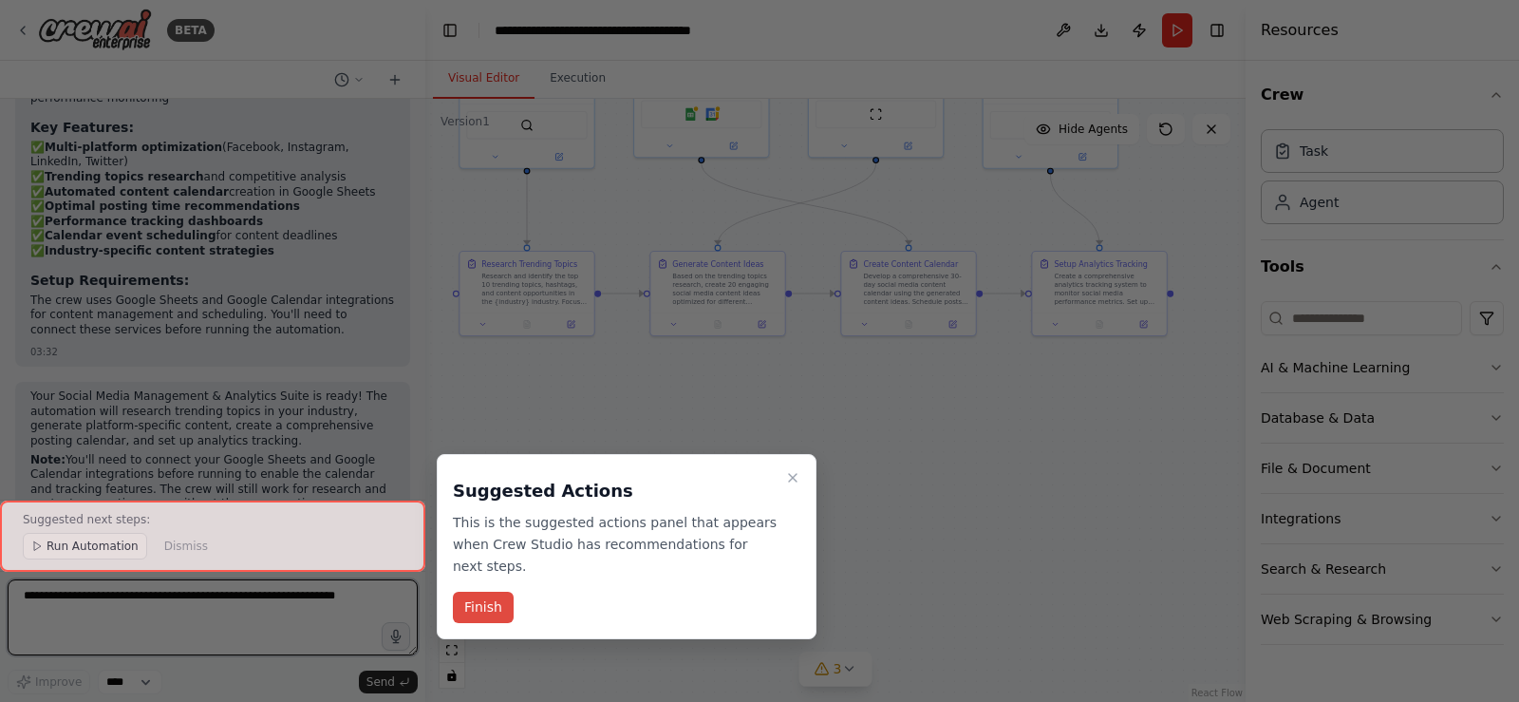
scroll to position [2224, 0]
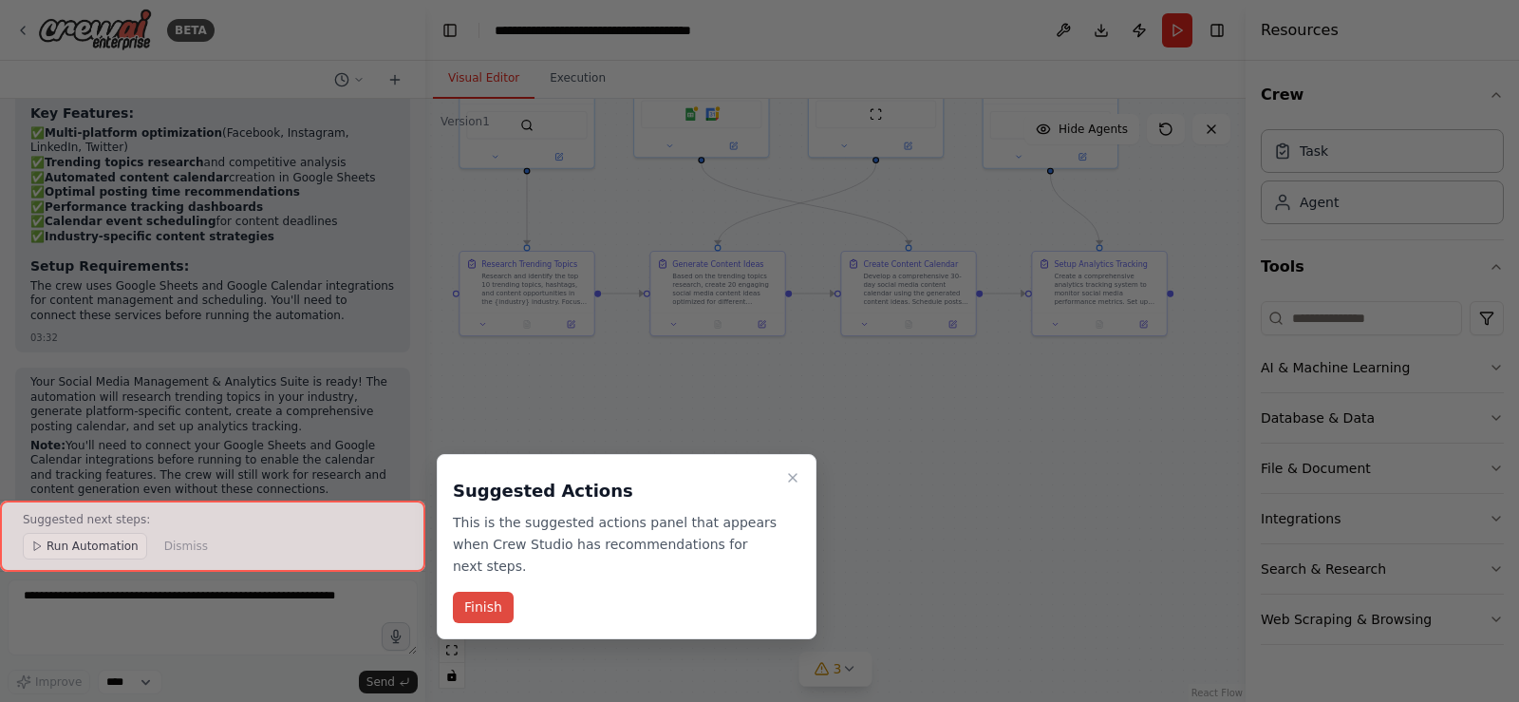
click at [484, 592] on button "Finish" at bounding box center [483, 607] width 61 height 31
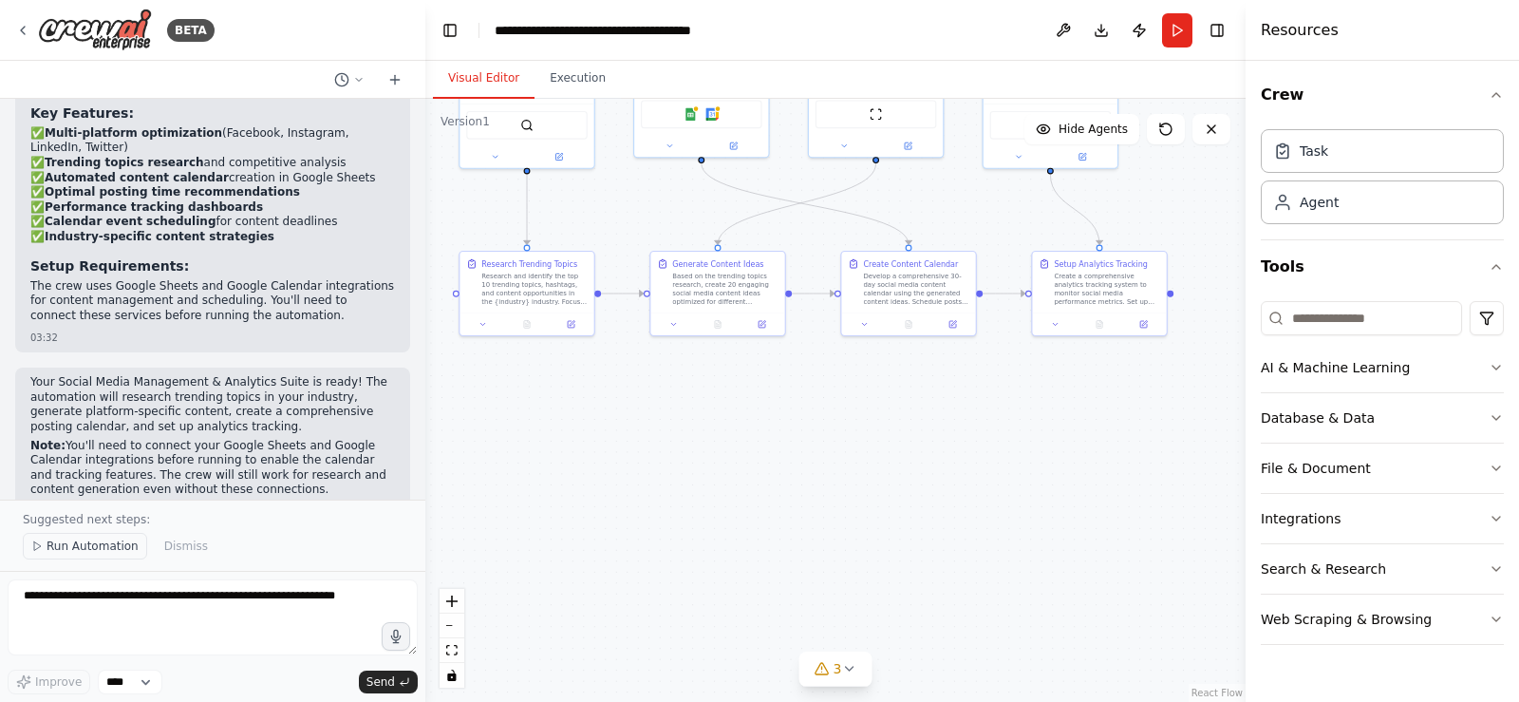
click at [66, 554] on span "Run Automation" at bounding box center [93, 545] width 92 height 15
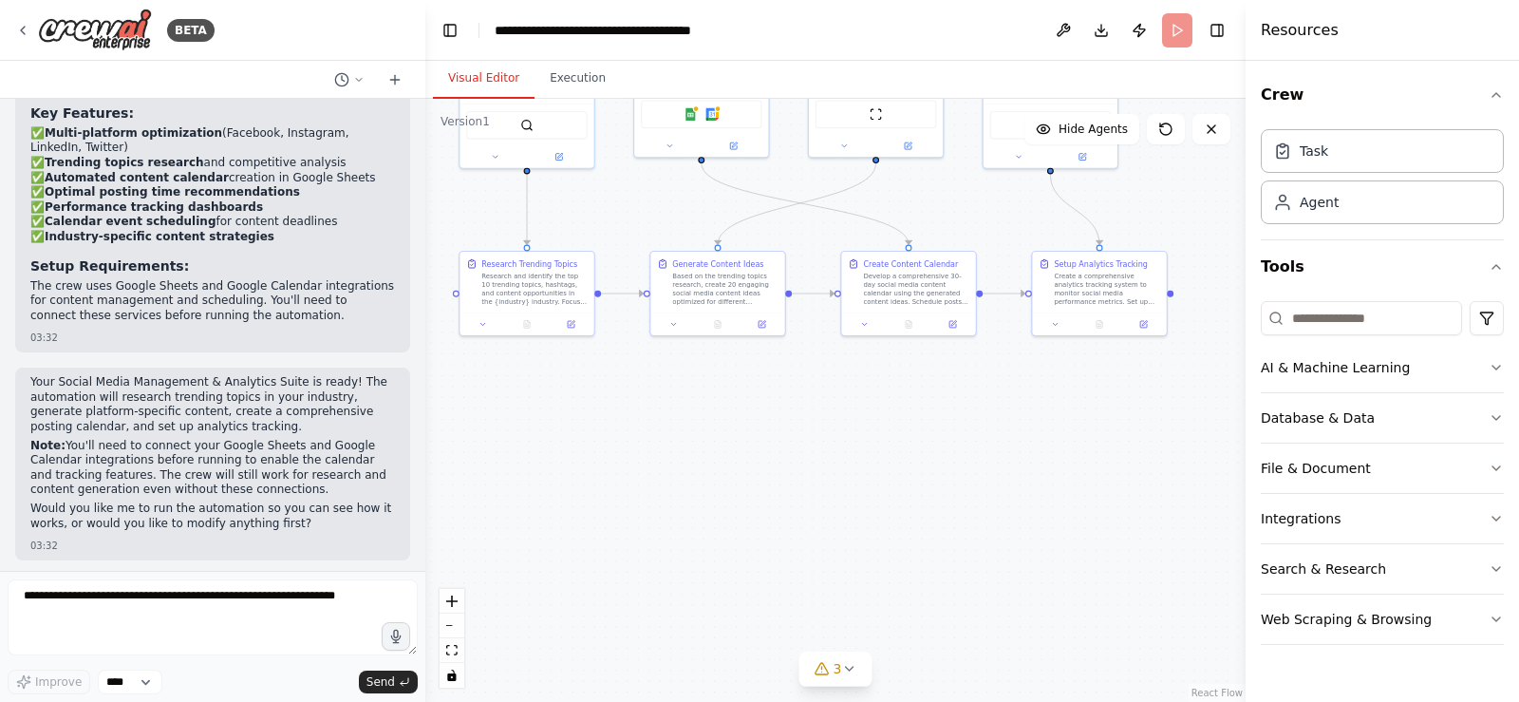
scroll to position [2153, 0]
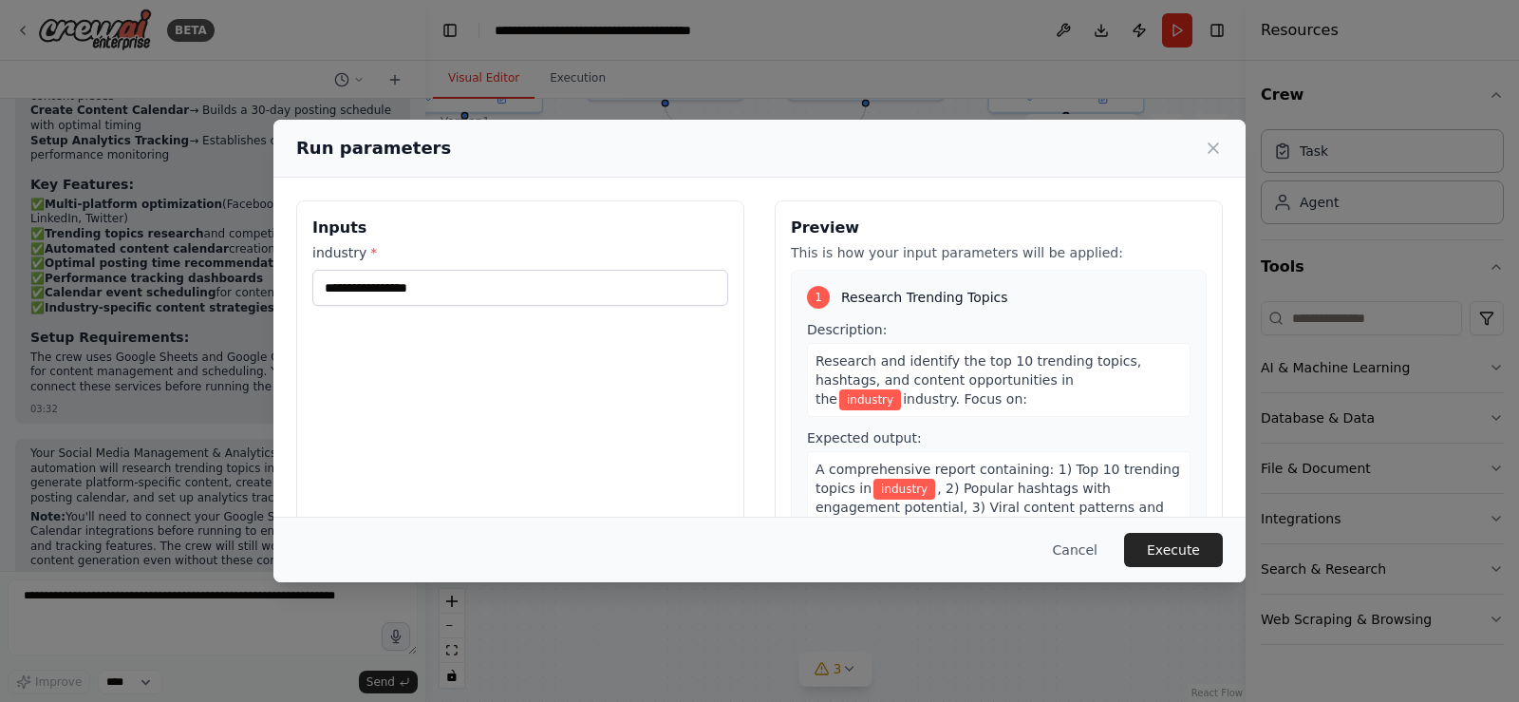
drag, startPoint x: 929, startPoint y: 574, endPoint x: 928, endPoint y: 608, distance: 33.2
click at [928, 608] on body "BETA Create a crew that schedules and publishes social media content across mul…" at bounding box center [759, 351] width 1519 height 702
click at [502, 290] on input "industry *" at bounding box center [520, 288] width 416 height 36
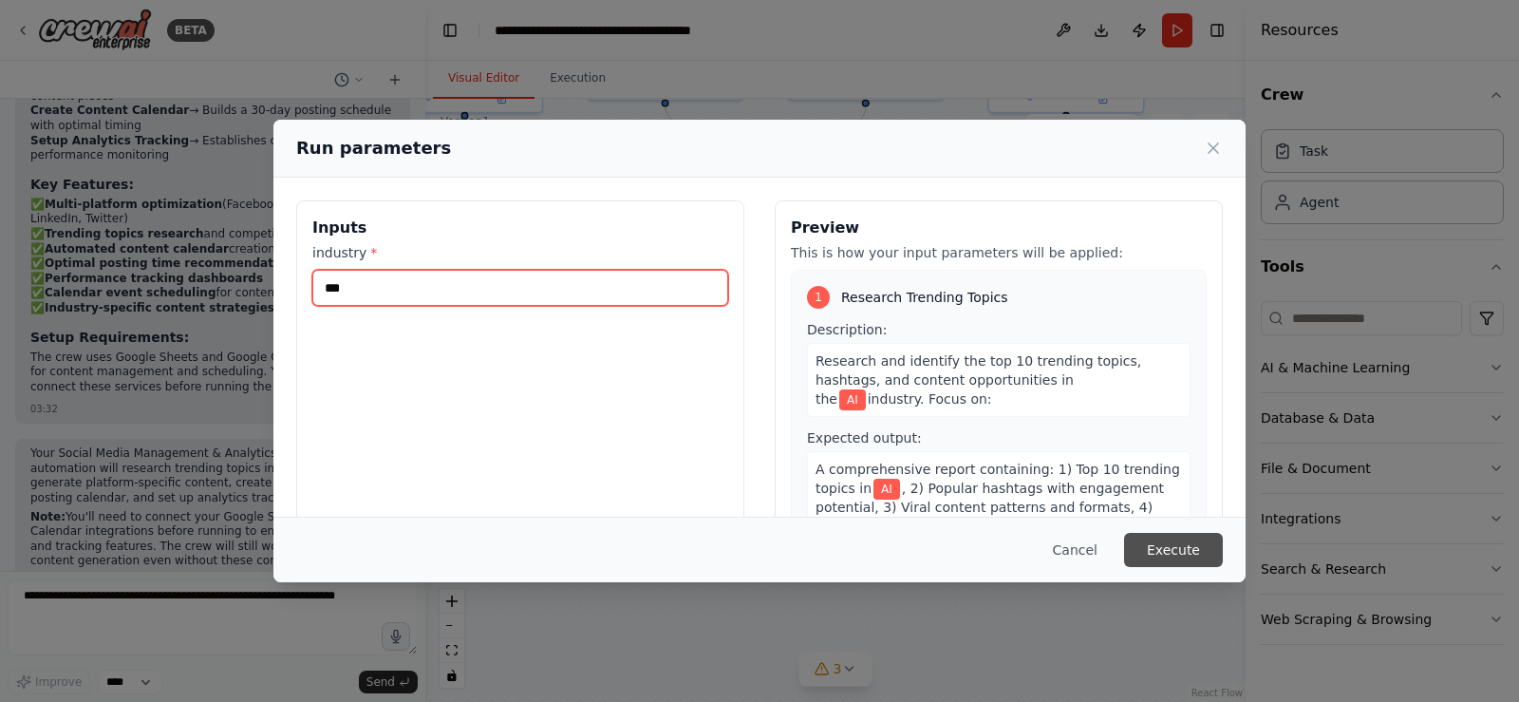
type input "**"
click at [1157, 553] on button "Execute" at bounding box center [1173, 550] width 99 height 34
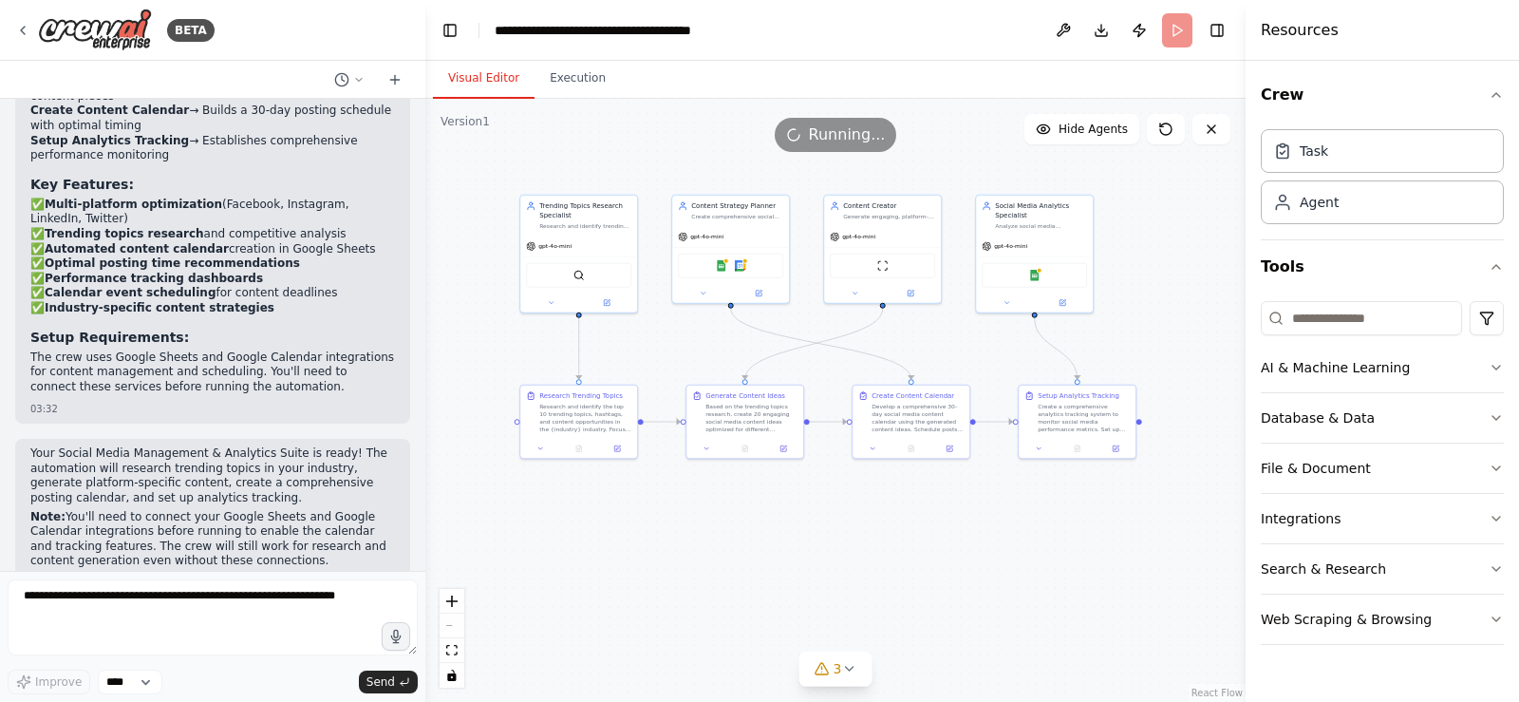
drag, startPoint x: 896, startPoint y: 469, endPoint x: 912, endPoint y: 586, distance: 117.8
click at [912, 586] on div ".deletable-edge-delete-btn { width: 20px; height: 20px; border: 0px solid #ffff…" at bounding box center [835, 400] width 820 height 603
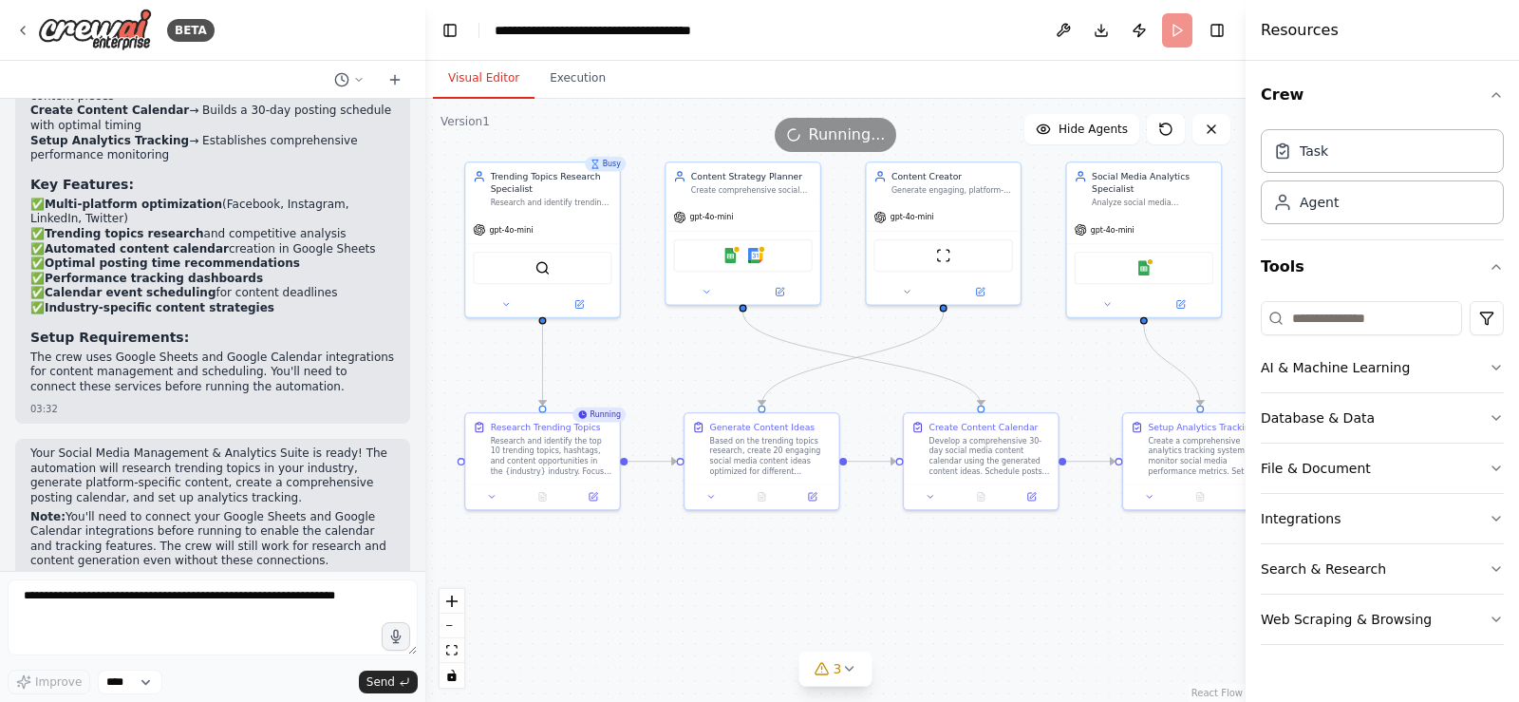
drag, startPoint x: 723, startPoint y: 544, endPoint x: 755, endPoint y: 621, distance: 83.4
click at [755, 621] on div ".deletable-edge-delete-btn { width: 20px; height: 20px; border: 0px solid #ffff…" at bounding box center [835, 400] width 820 height 603
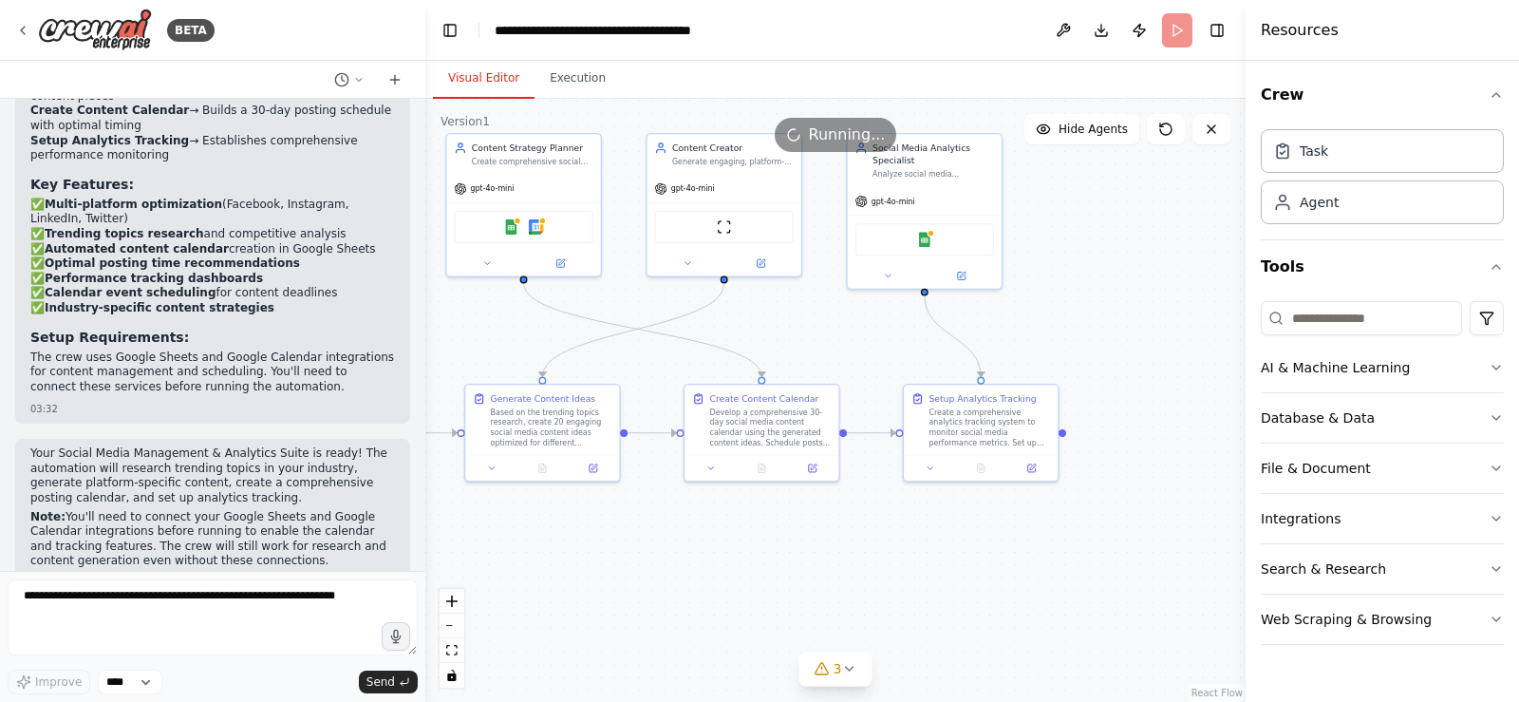
drag, startPoint x: 942, startPoint y: 610, endPoint x: 723, endPoint y: 581, distance: 221.2
click at [723, 581] on div ".deletable-edge-delete-btn { width: 20px; height: 20px; border: 0px solid #ffff…" at bounding box center [835, 400] width 820 height 603
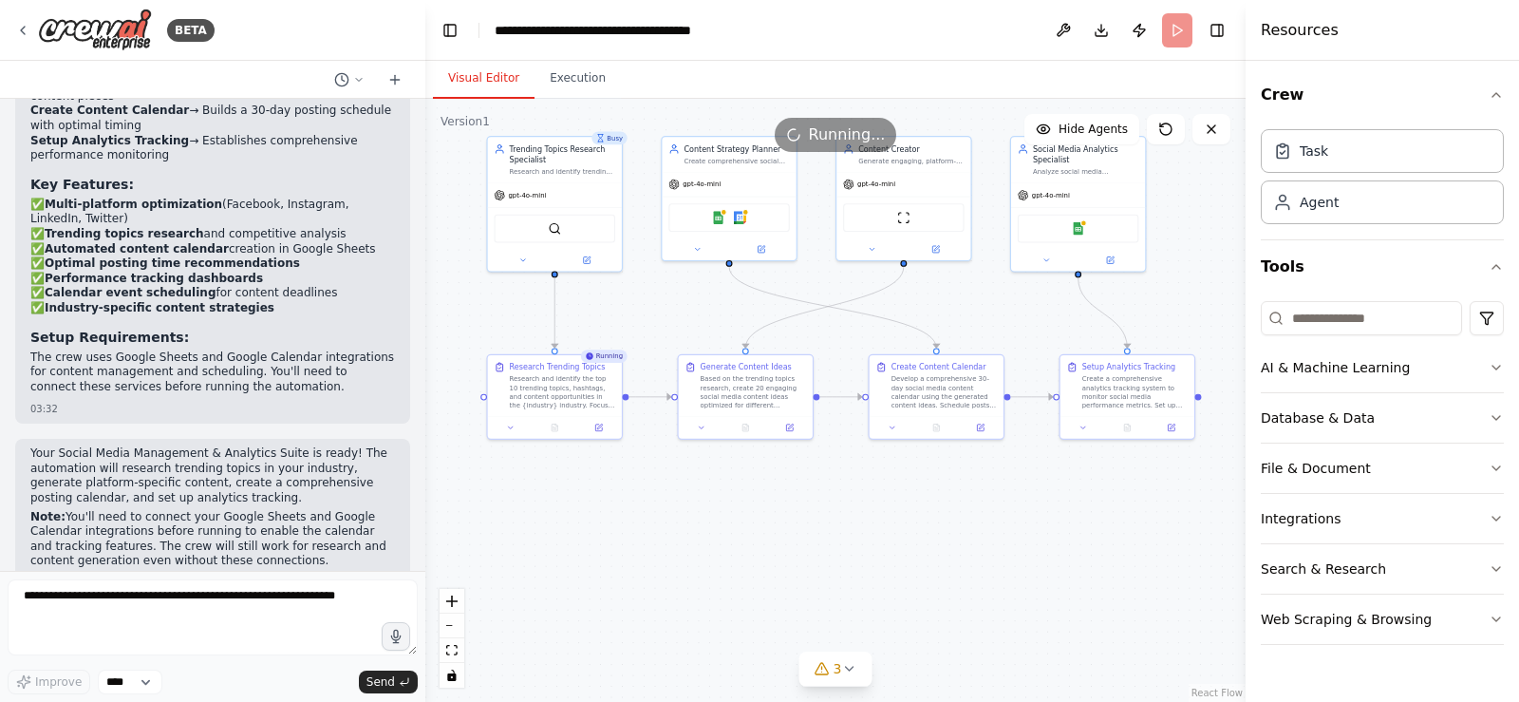
drag, startPoint x: 791, startPoint y: 580, endPoint x: 961, endPoint y: 525, distance: 178.7
click at [961, 525] on div ".deletable-edge-delete-btn { width: 20px; height: 20px; border: 0px solid #ffff…" at bounding box center [835, 400] width 820 height 603
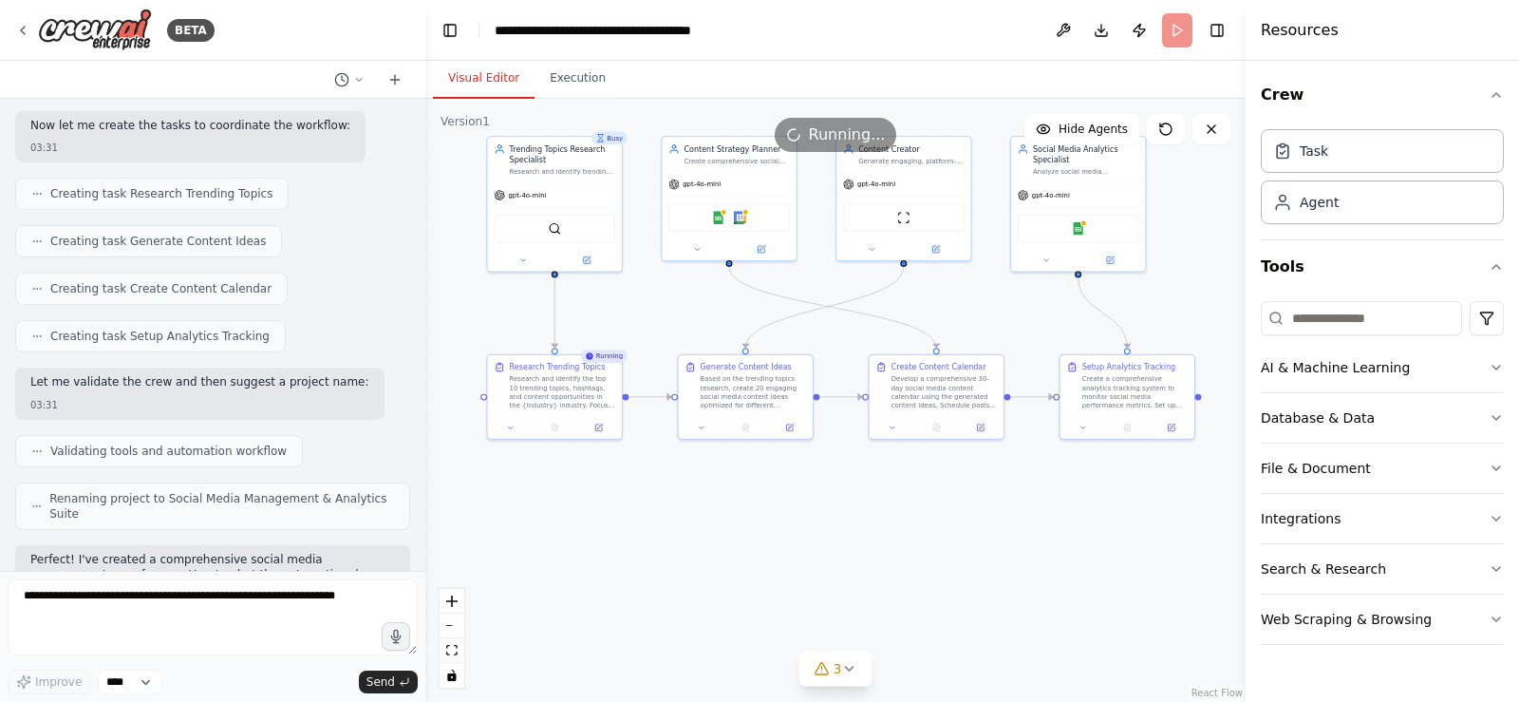
scroll to position [1994, 0]
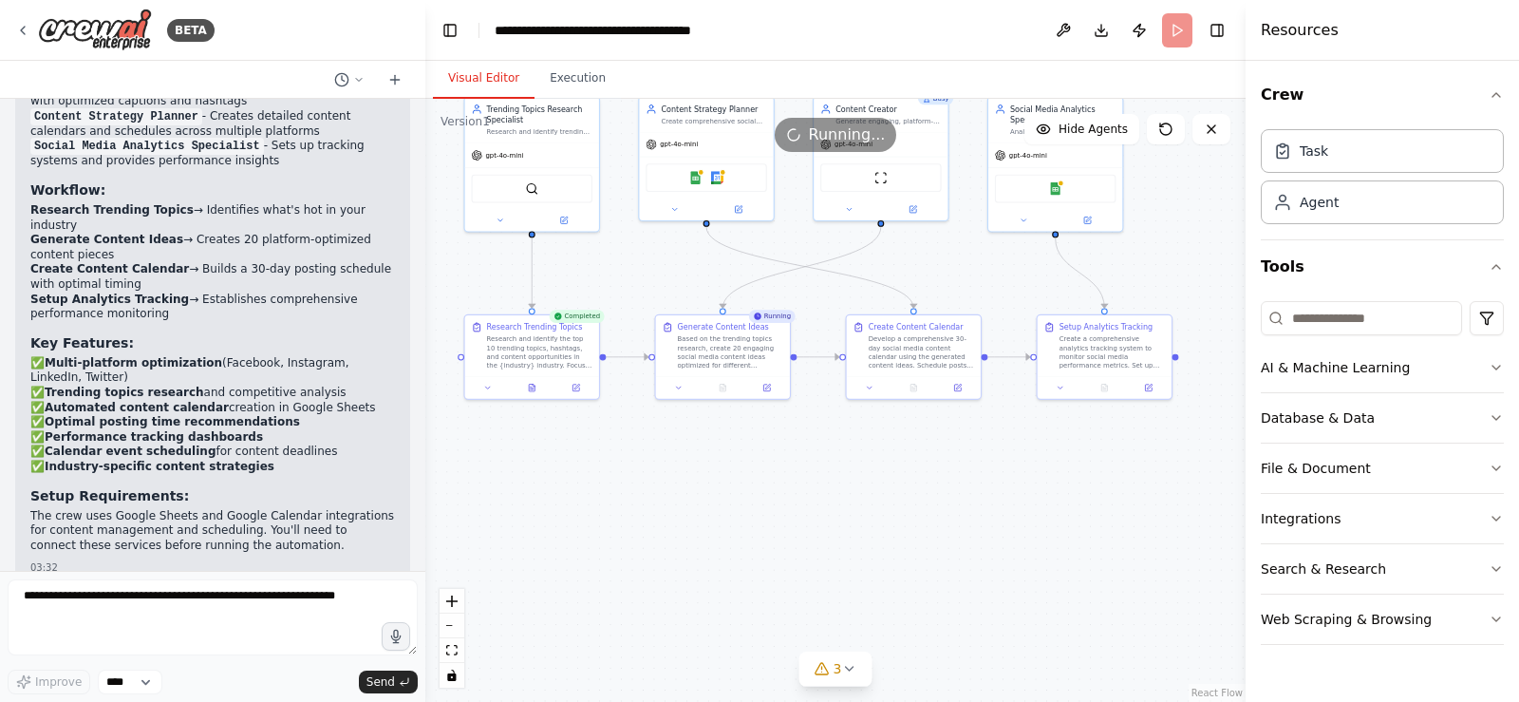
drag, startPoint x: 904, startPoint y: 569, endPoint x: 879, endPoint y: 526, distance: 49.3
click at [879, 526] on div ".deletable-edge-delete-btn { width: 20px; height: 20px; border: 0px solid #ffff…" at bounding box center [835, 400] width 820 height 603
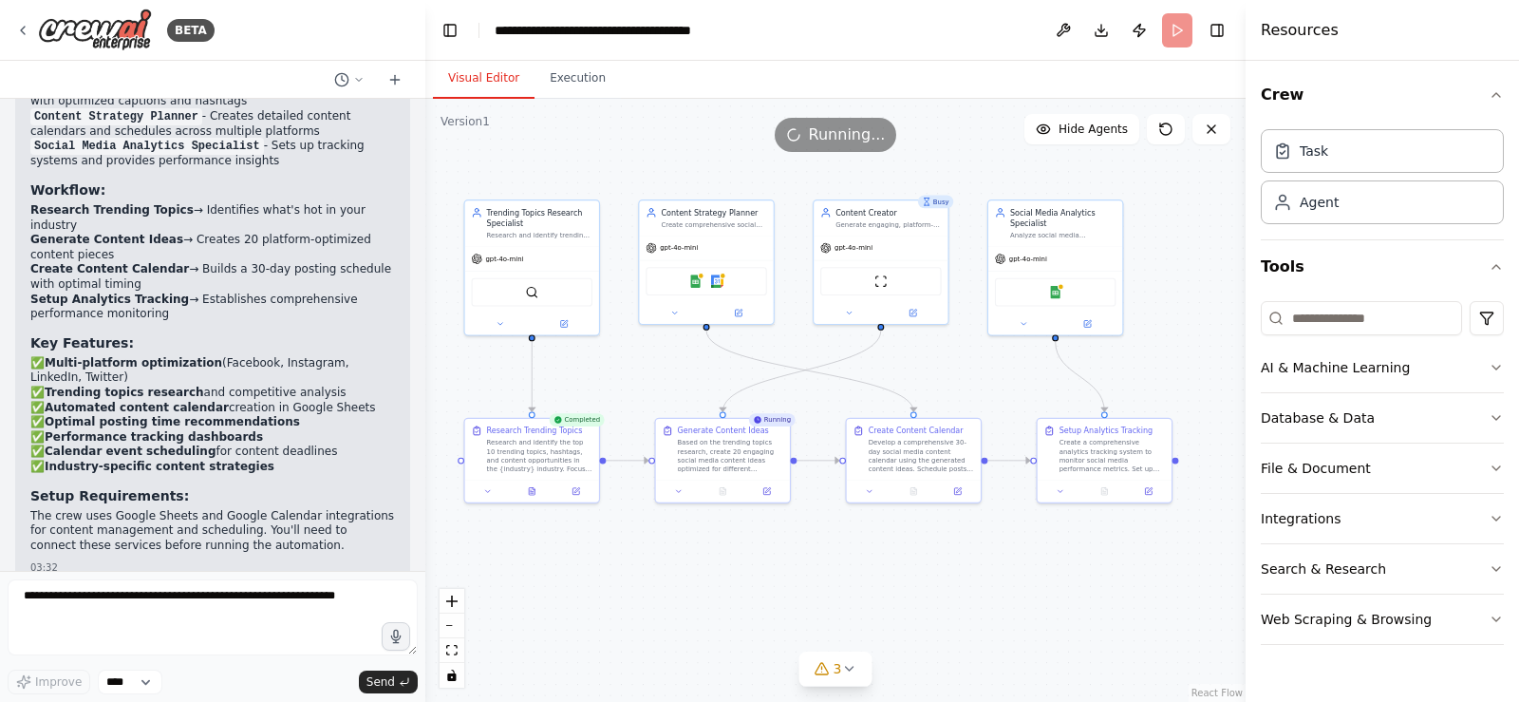
drag, startPoint x: 872, startPoint y: 523, endPoint x: 873, endPoint y: 628, distance: 104.4
click at [873, 628] on div ".deletable-edge-delete-btn { width: 20px; height: 20px; border: 0px solid #ffff…" at bounding box center [835, 400] width 820 height 603
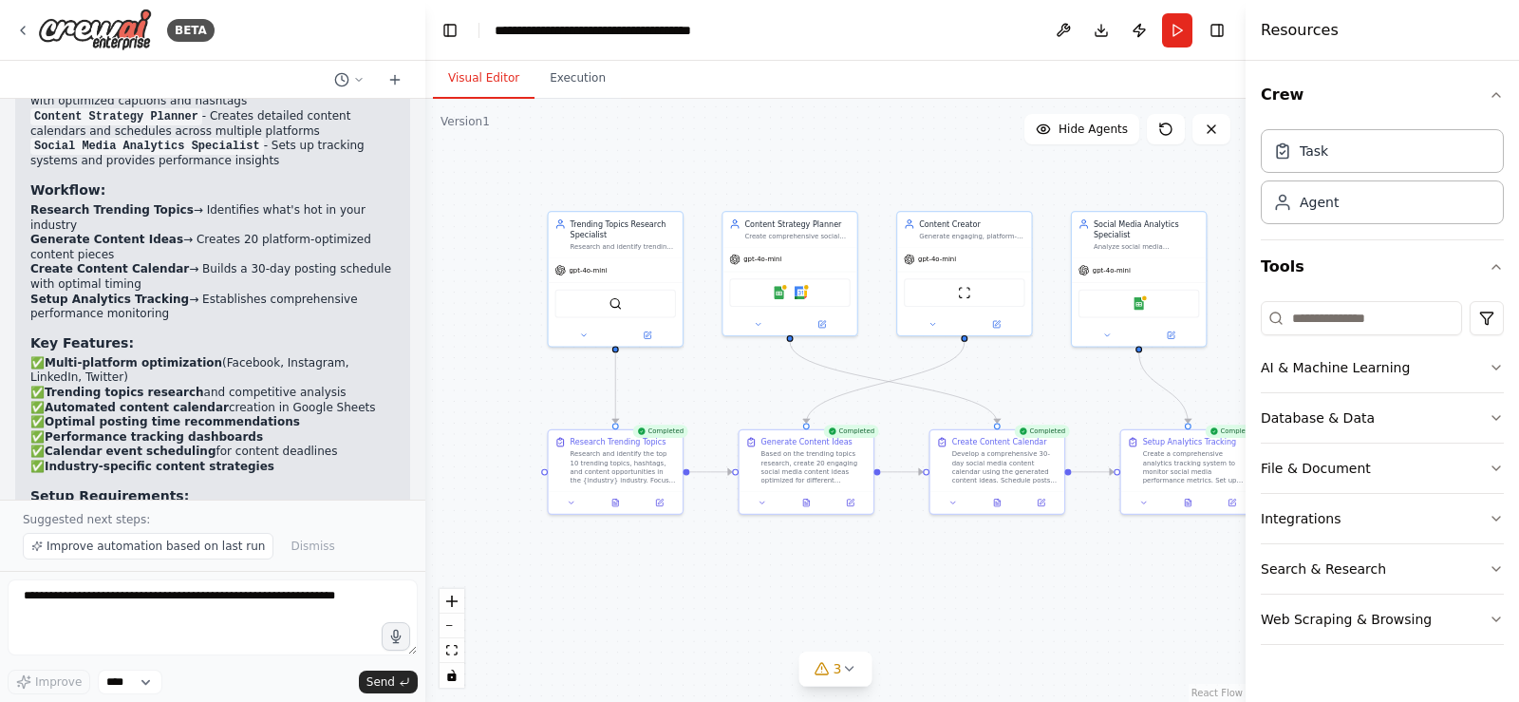
drag, startPoint x: 630, startPoint y: 154, endPoint x: 715, endPoint y: 167, distance: 85.5
click at [715, 167] on div ".deletable-edge-delete-btn { width: 20px; height: 20px; border: 0px solid #ffff…" at bounding box center [835, 400] width 820 height 603
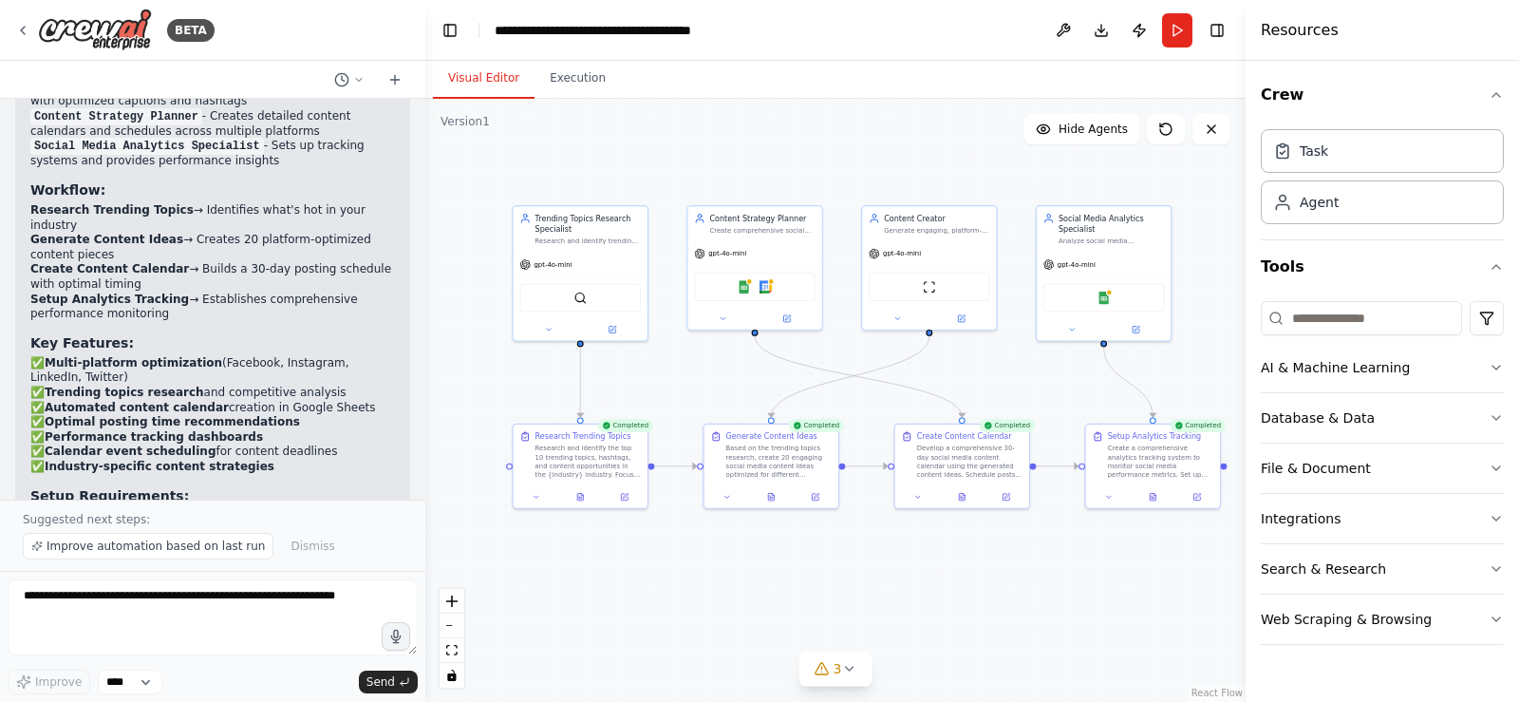
drag, startPoint x: 747, startPoint y: 147, endPoint x: 712, endPoint y: 141, distance: 35.6
click at [712, 141] on div ".deletable-edge-delete-btn { width: 20px; height: 20px; border: 0px solid #ffff…" at bounding box center [835, 400] width 820 height 603
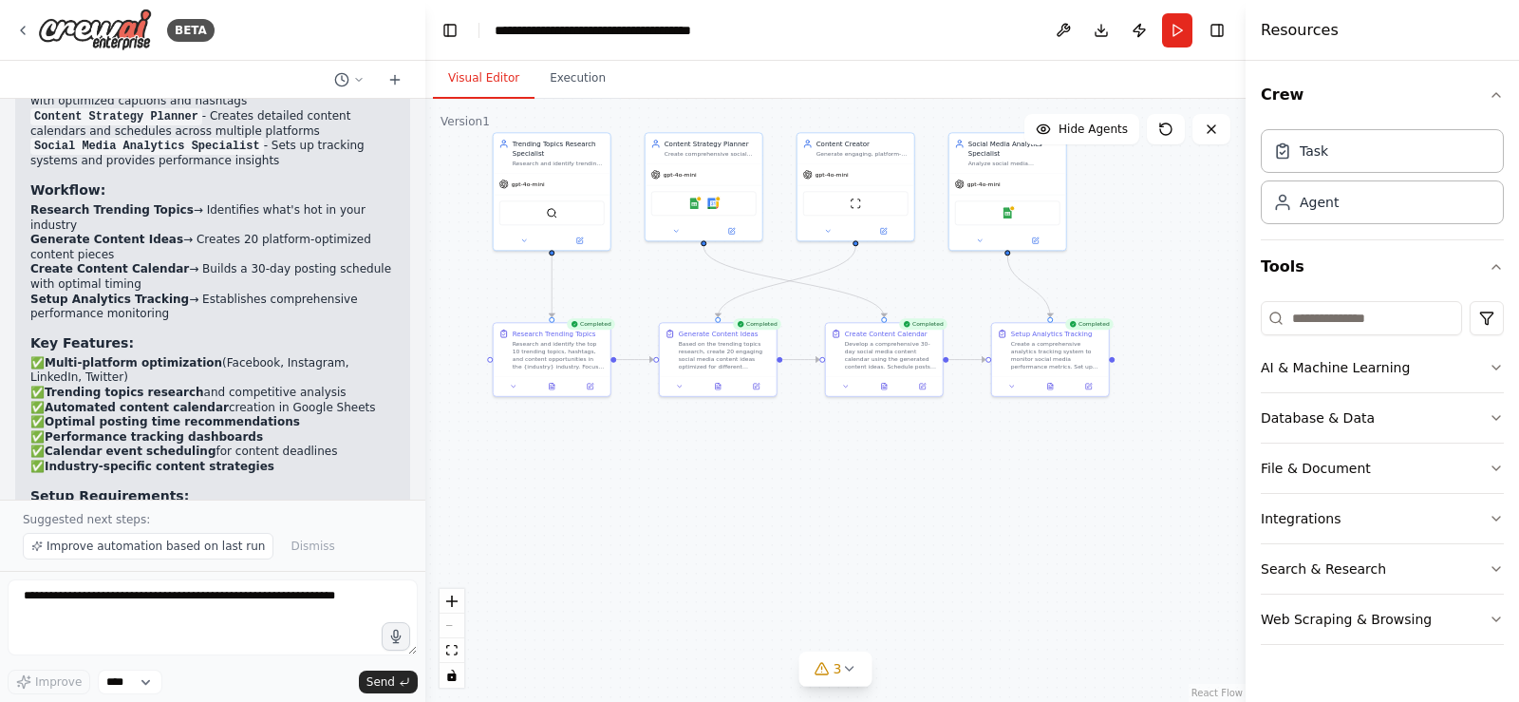
drag, startPoint x: 819, startPoint y: 557, endPoint x: 774, endPoint y: 493, distance: 79.0
click at [774, 493] on div ".deletable-edge-delete-btn { width: 20px; height: 20px; border: 0px solid #ffff…" at bounding box center [835, 400] width 820 height 603
click at [151, 632] on textarea at bounding box center [213, 617] width 410 height 76
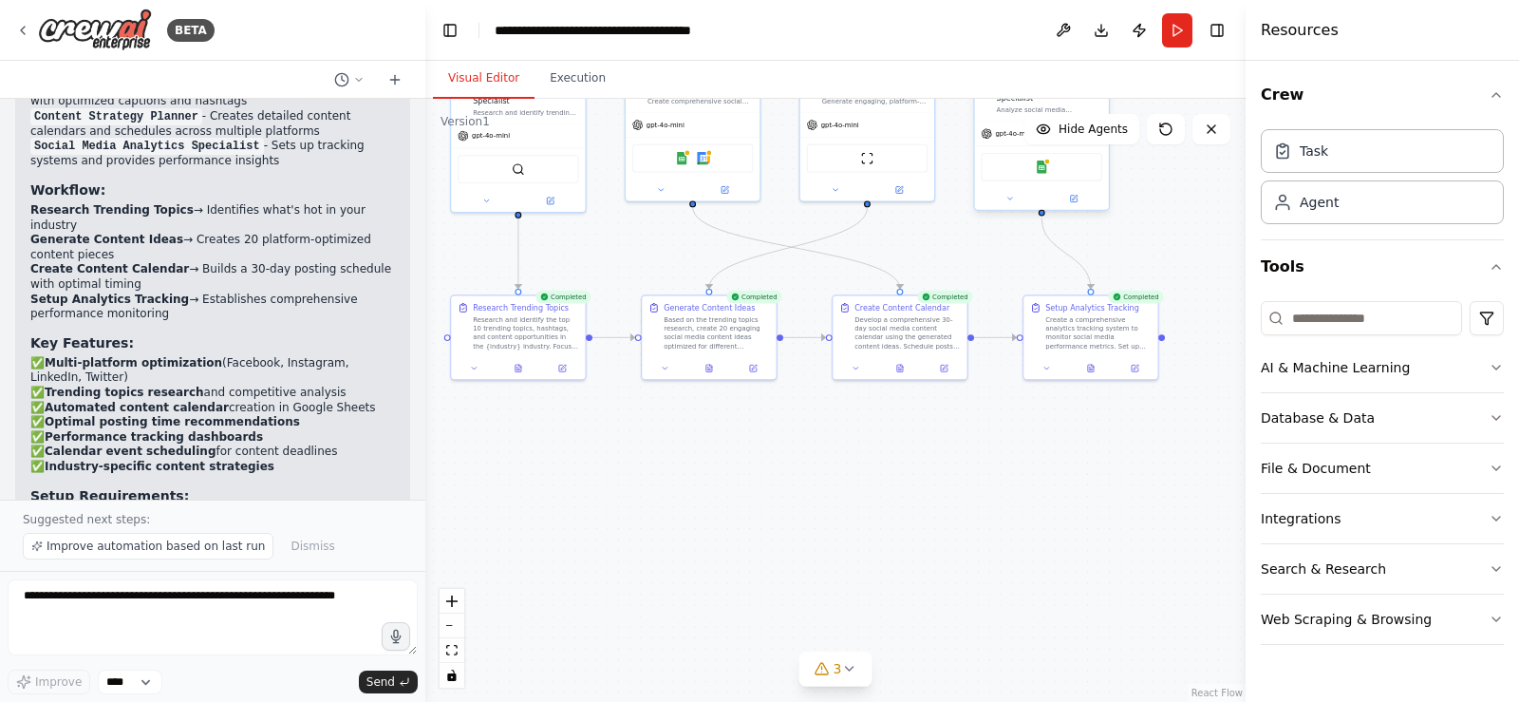
click at [1044, 174] on div "Google Sheets" at bounding box center [1042, 167] width 122 height 28
click at [1046, 159] on div at bounding box center [1047, 162] width 7 height 7
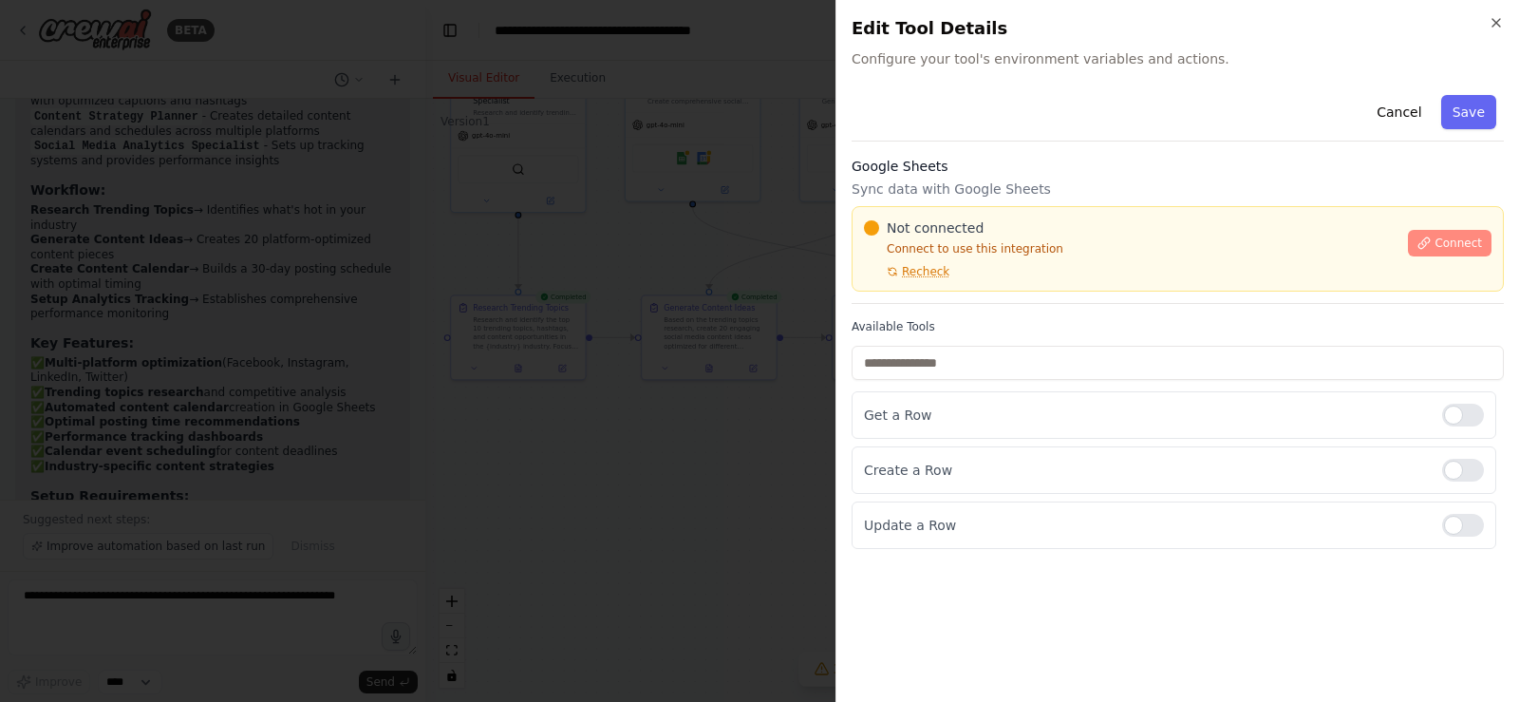
click at [1453, 241] on span "Connect" at bounding box center [1458, 242] width 47 height 15
click at [1458, 247] on span "Connect" at bounding box center [1458, 242] width 47 height 15
click at [1090, 154] on div "Cancel Save Google Sheets Sync data with Google Sheets Not connected Connect to…" at bounding box center [1178, 317] width 652 height 461
click at [1298, 102] on div "Cancel Save" at bounding box center [1178, 114] width 652 height 54
click at [1099, 150] on div "Cancel Save Google Sheets Sync data with Google Sheets Not connected Connect to…" at bounding box center [1178, 317] width 652 height 461
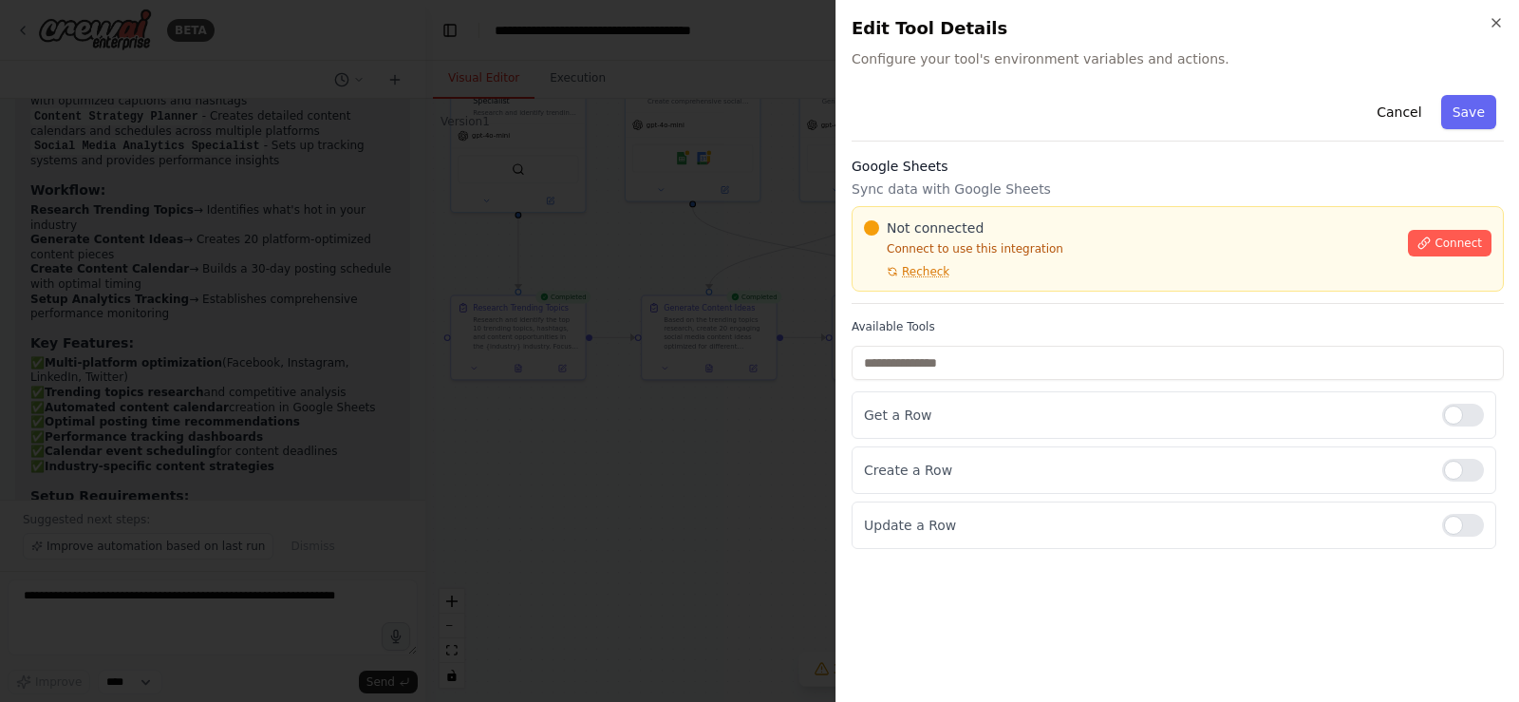
click at [1099, 150] on div "Cancel Save Google Sheets Sync data with Google Sheets Not connected Connect to…" at bounding box center [1178, 317] width 652 height 461
drag, startPoint x: 1099, startPoint y: 150, endPoint x: 1082, endPoint y: 205, distance: 57.4
click at [1082, 205] on div "Cancel Save Google Sheets Sync data with Google Sheets Not connected Connect to…" at bounding box center [1178, 317] width 652 height 461
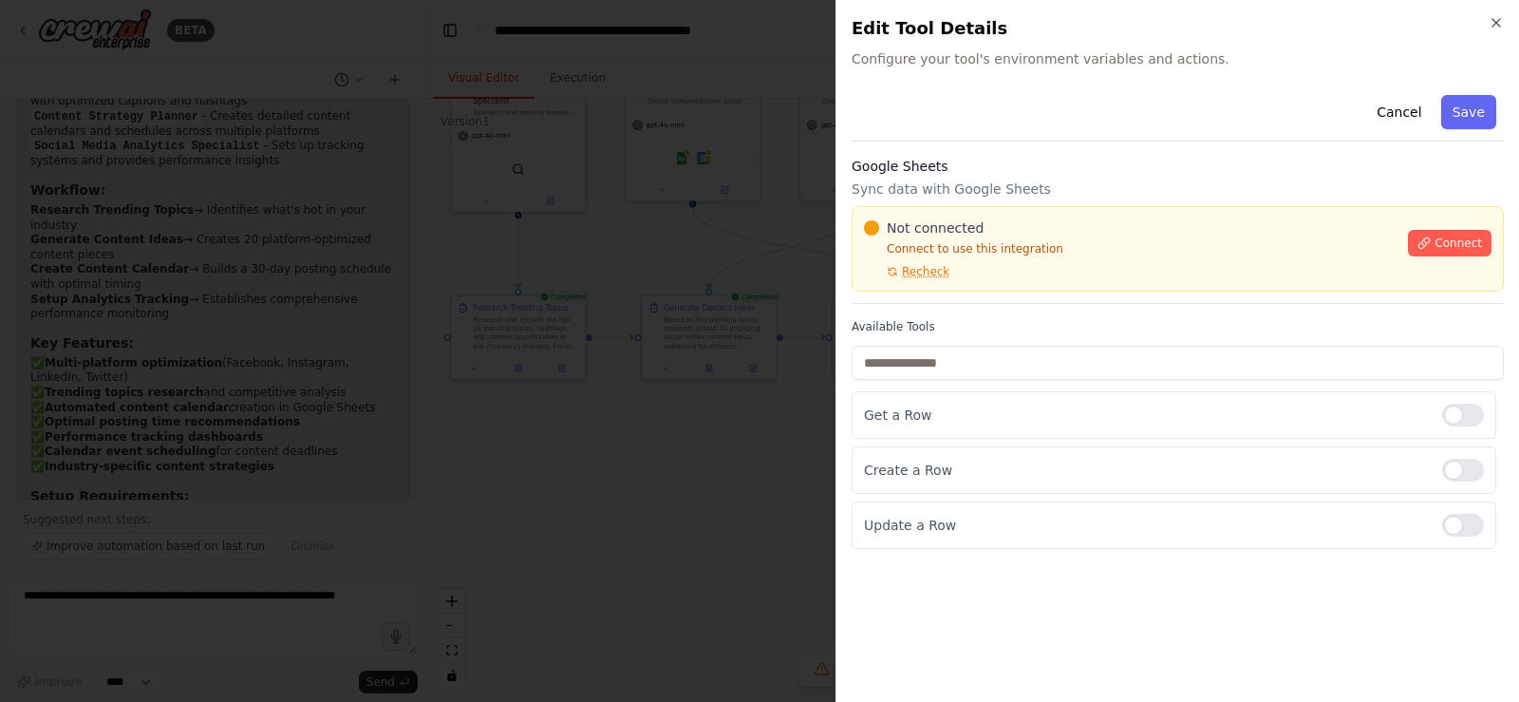
click at [538, 563] on div at bounding box center [759, 351] width 1519 height 702
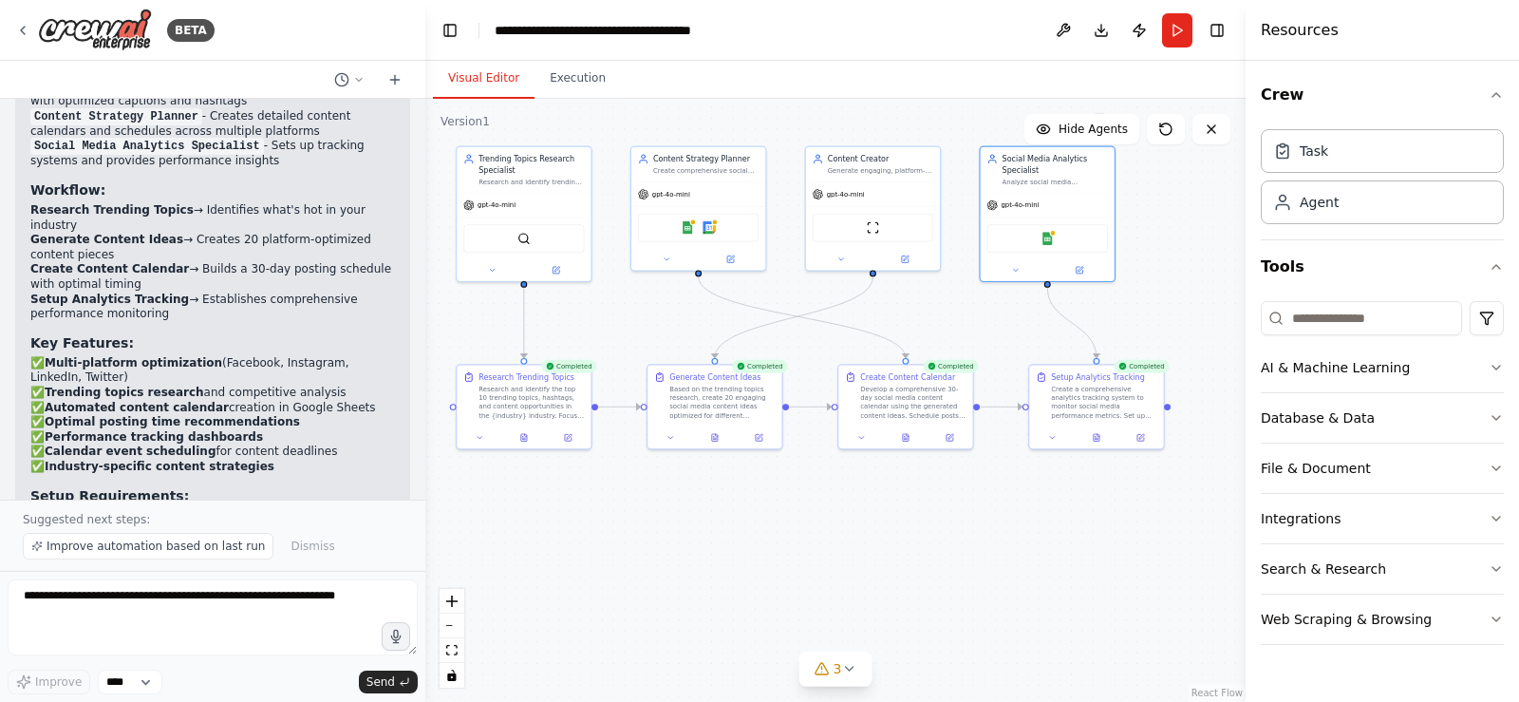
drag, startPoint x: 593, startPoint y: 256, endPoint x: 599, endPoint y: 326, distance: 69.5
click at [599, 326] on div ".deletable-edge-delete-btn { width: 20px; height: 20px; border: 0px solid #ffff…" at bounding box center [835, 400] width 820 height 603
click at [710, 228] on img at bounding box center [709, 224] width 13 height 13
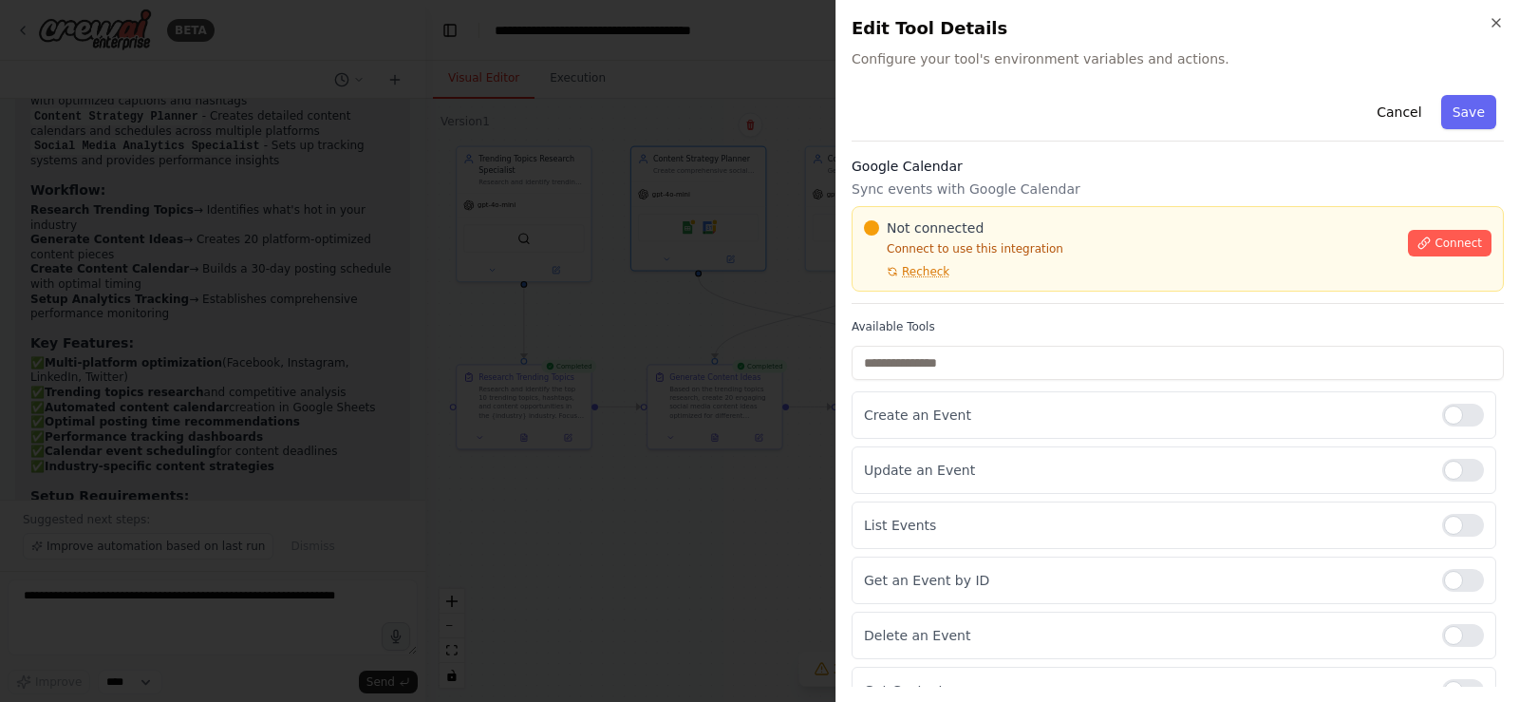
click at [668, 318] on div at bounding box center [759, 351] width 1519 height 702
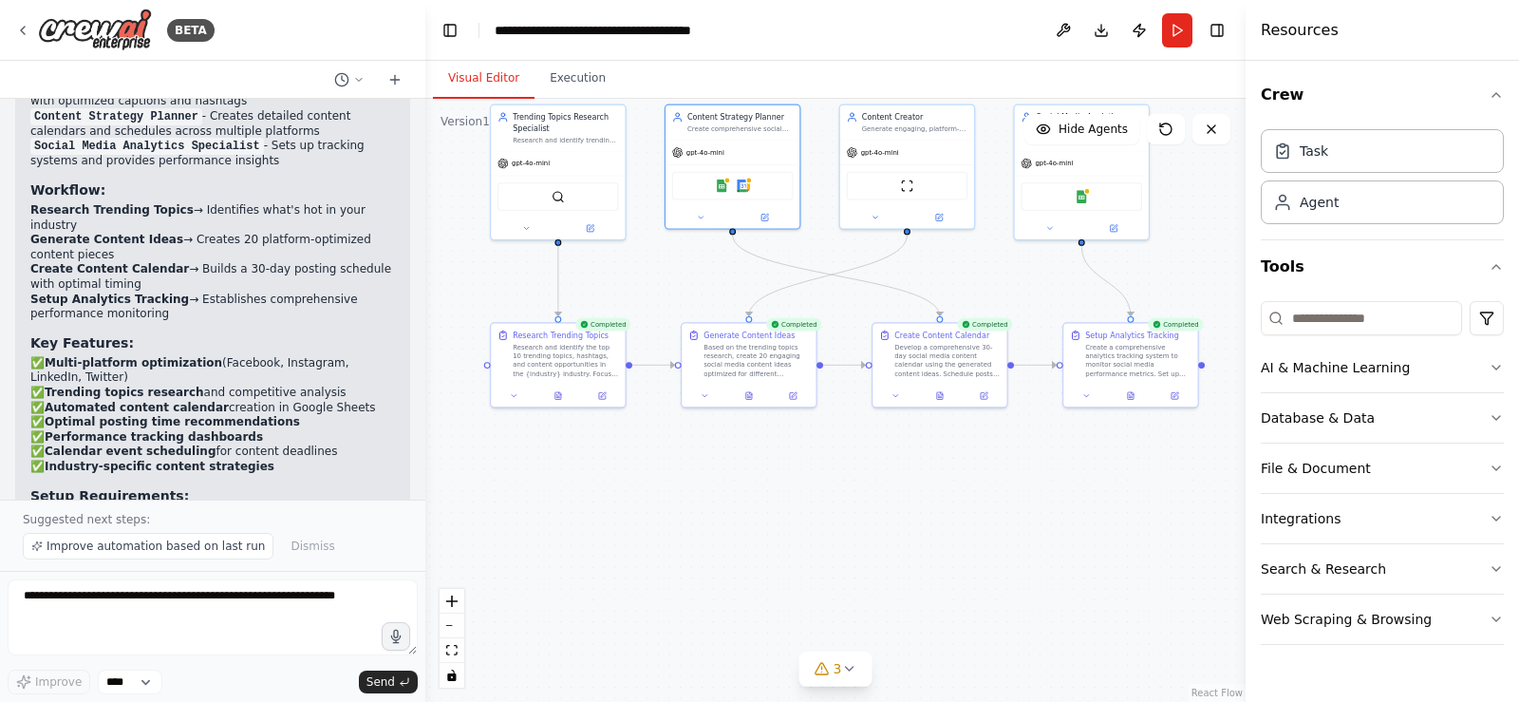
drag, startPoint x: 917, startPoint y: 563, endPoint x: 951, endPoint y: 522, distance: 53.2
click at [951, 522] on div ".deletable-edge-delete-btn { width: 20px; height: 20px; border: 0px solid #ffff…" at bounding box center [835, 400] width 820 height 603
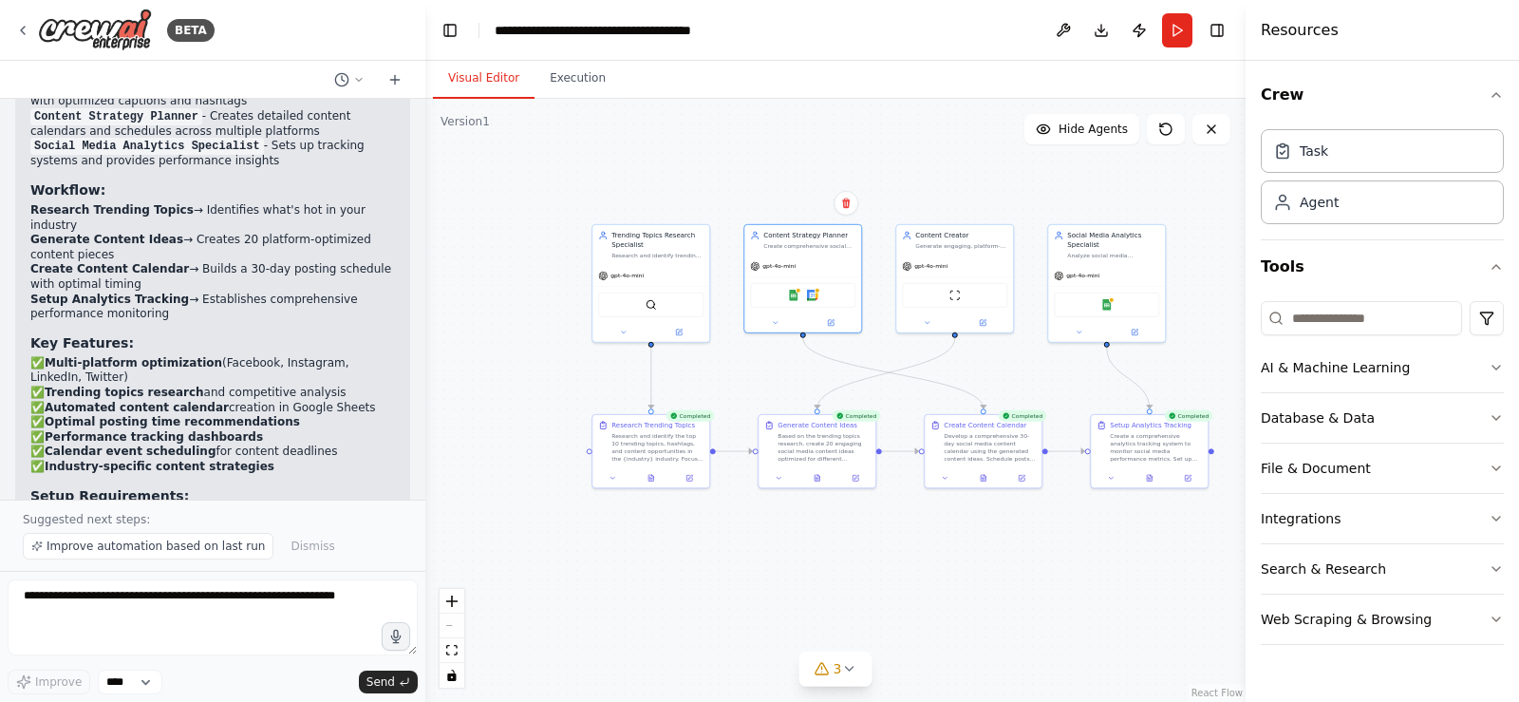
drag, startPoint x: 1019, startPoint y: 480, endPoint x: 1053, endPoint y: 543, distance: 71.4
click at [1053, 546] on div ".deletable-edge-delete-btn { width: 20px; height: 20px; border: 0px solid #ffff…" at bounding box center [835, 400] width 820 height 603
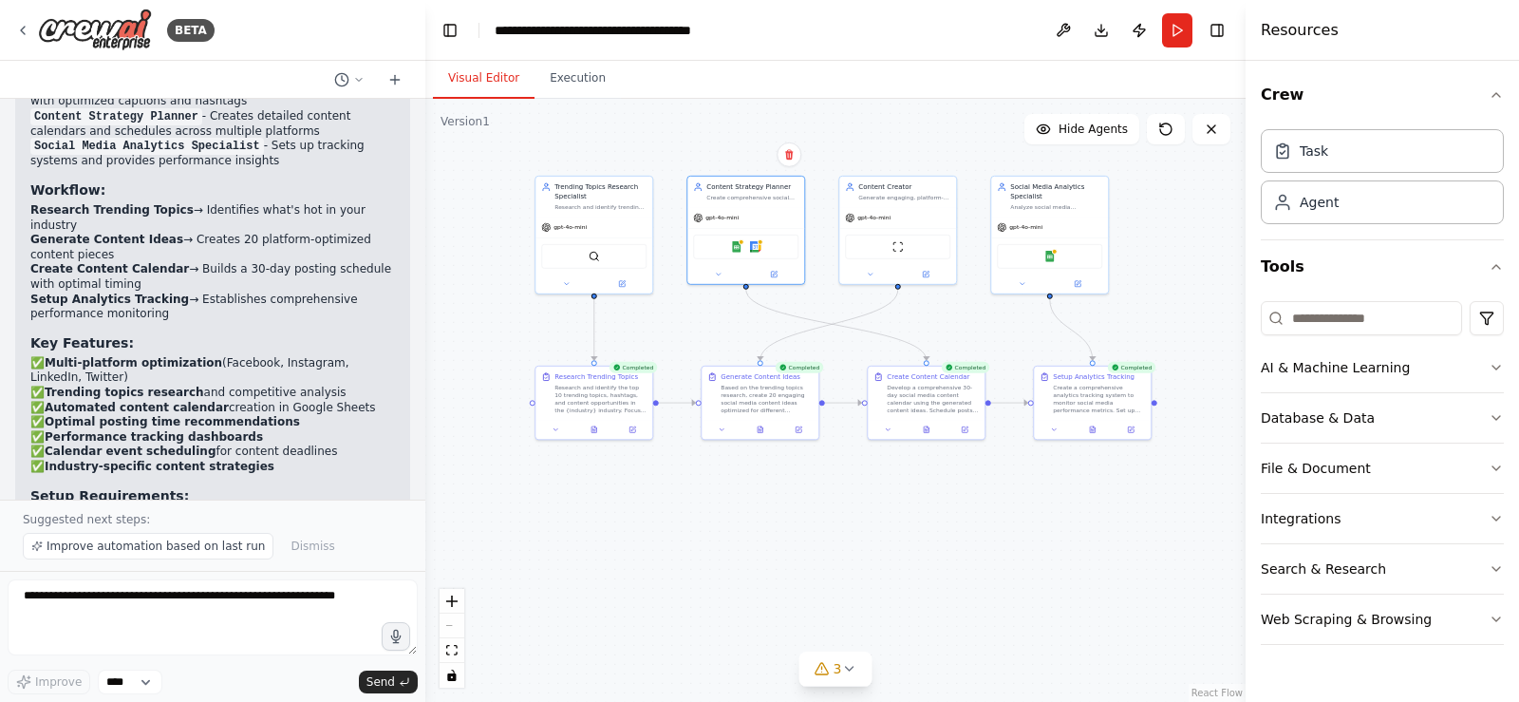
drag, startPoint x: 1082, startPoint y: 380, endPoint x: 1025, endPoint y: 337, distance: 72.0
click at [1025, 337] on div ".deletable-edge-delete-btn { width: 20px; height: 20px; border: 0px solid #ffff…" at bounding box center [835, 400] width 820 height 603
click at [892, 194] on div "Generate engaging, platform-optimized social media content including captions, …" at bounding box center [904, 196] width 92 height 8
click at [1001, 196] on div "Social Media Analytics Specialist Analyze social media performance metrics, tra…" at bounding box center [1049, 194] width 105 height 28
click at [639, 234] on div "gpt-4o-mini" at bounding box center [594, 225] width 117 height 21
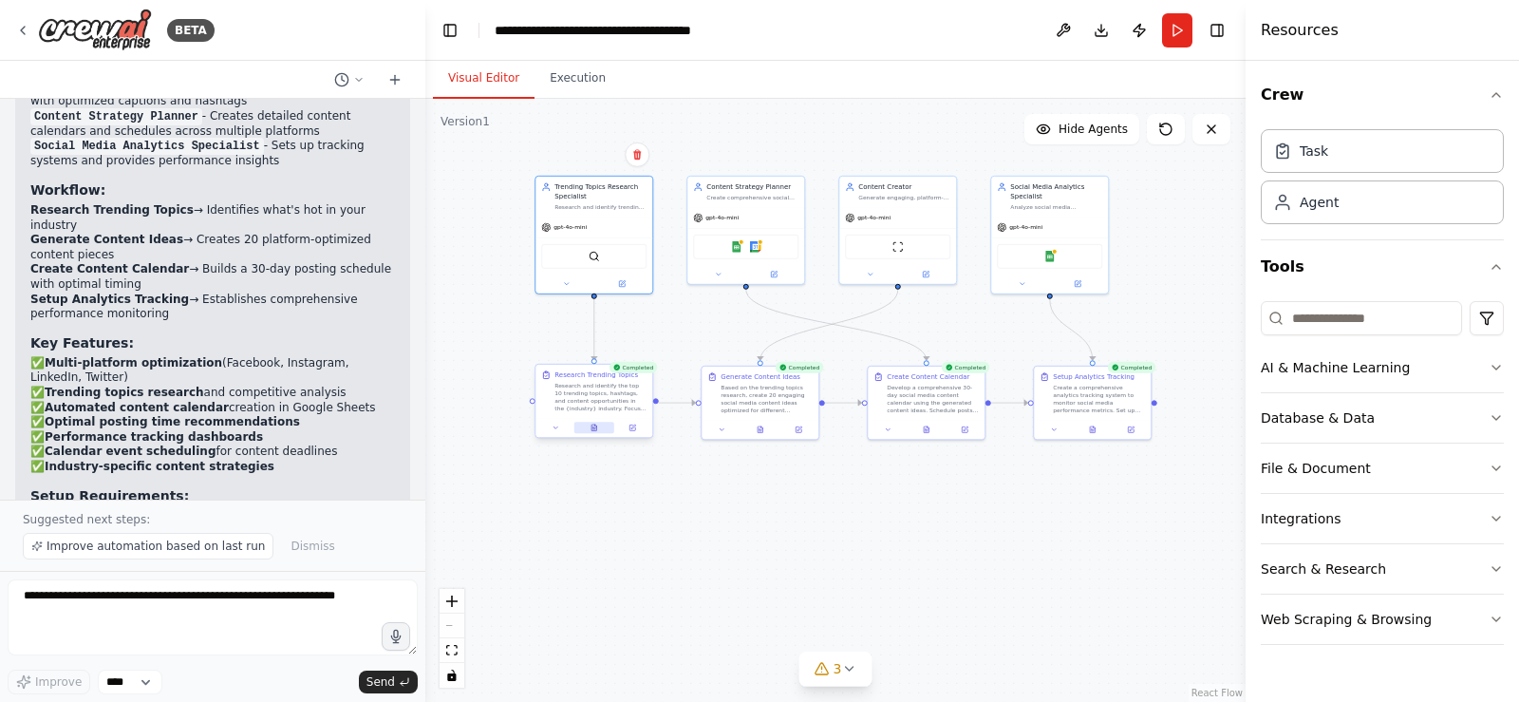
click at [583, 425] on button at bounding box center [594, 427] width 40 height 11
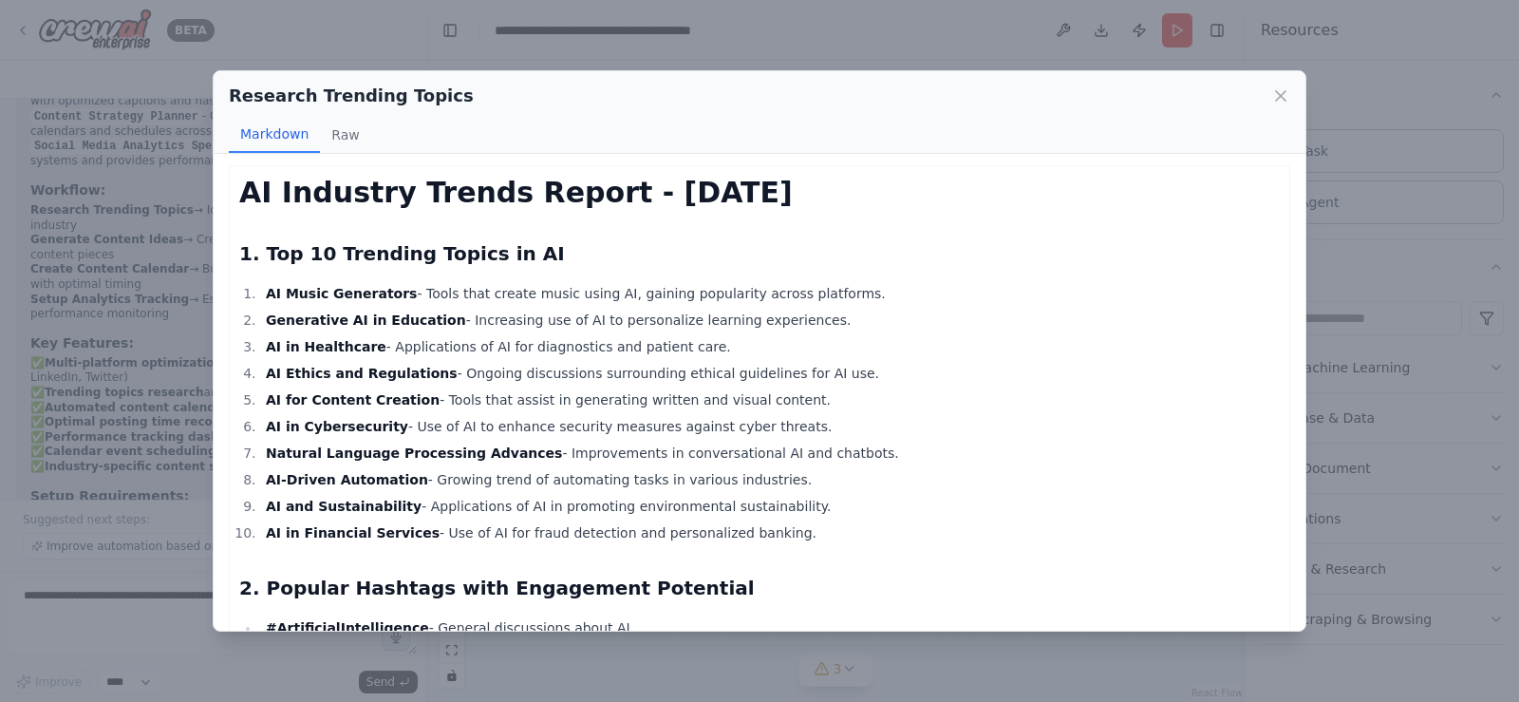
scroll to position [0, 0]
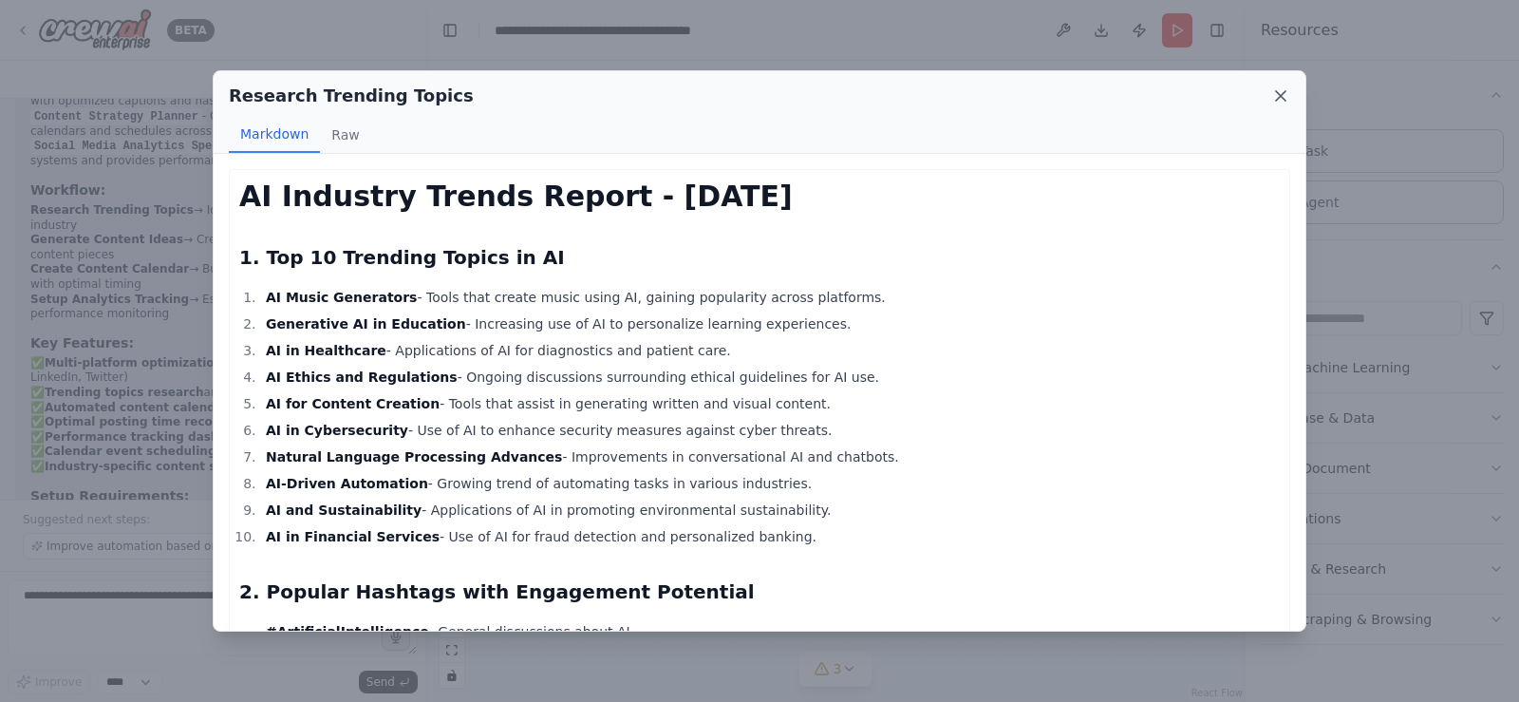
click at [1286, 96] on icon at bounding box center [1280, 95] width 19 height 19
